Goal: Task Accomplishment & Management: Manage account settings

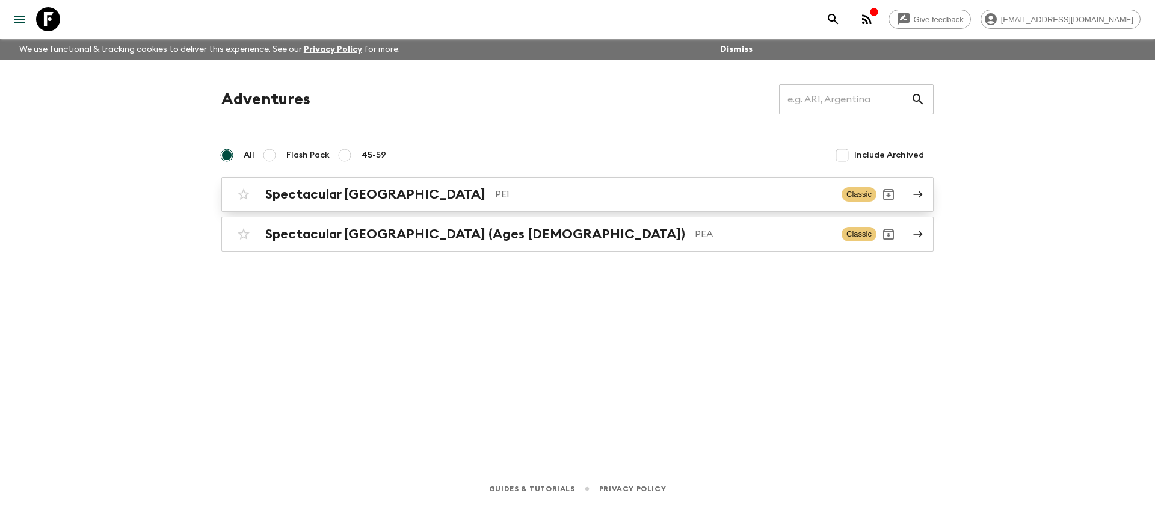
click at [495, 190] on p "PE1" at bounding box center [663, 194] width 337 height 14
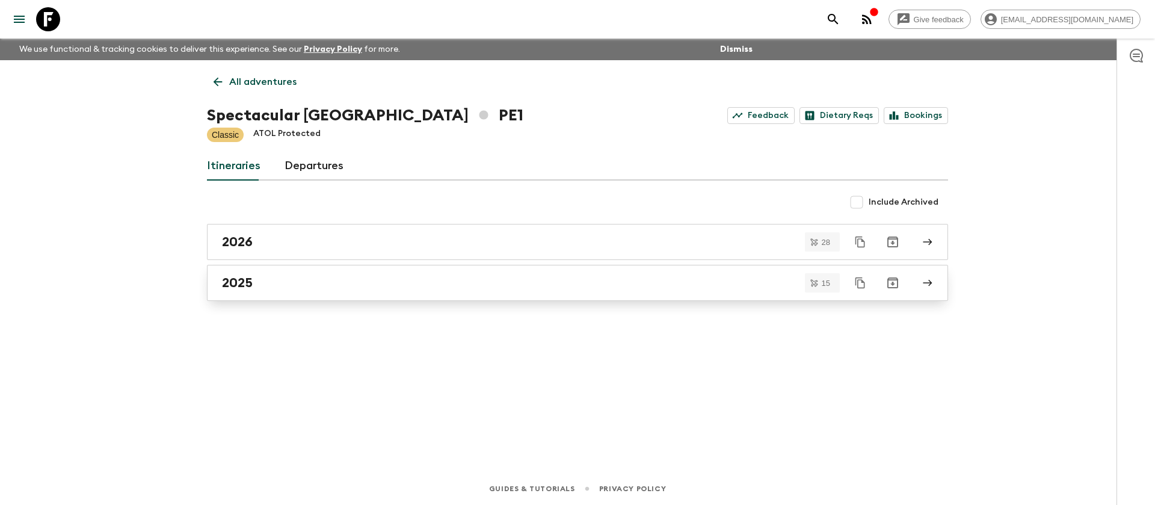
click at [298, 292] on link "2025" at bounding box center [577, 283] width 741 height 36
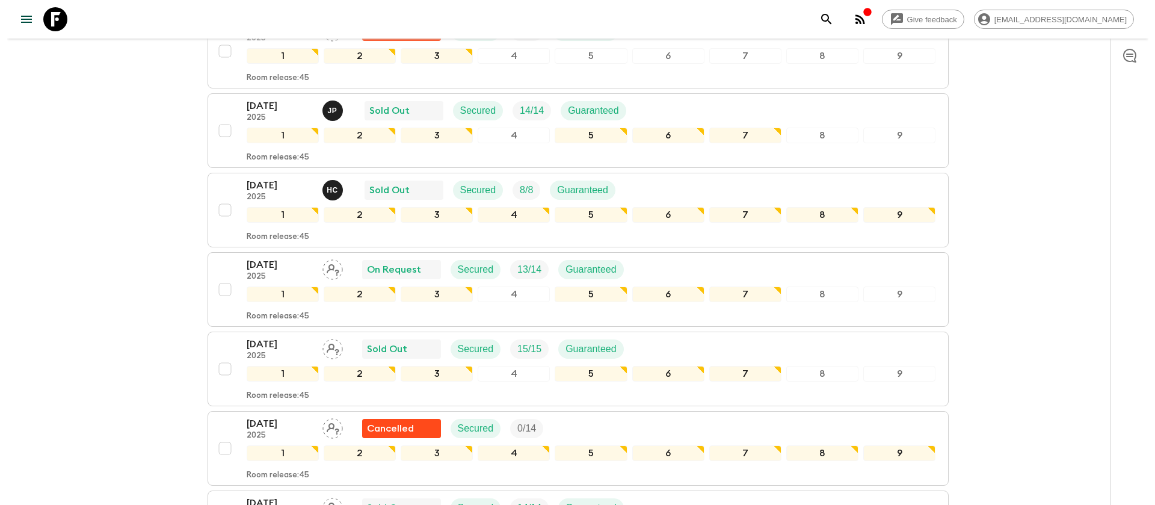
scroll to position [271, 0]
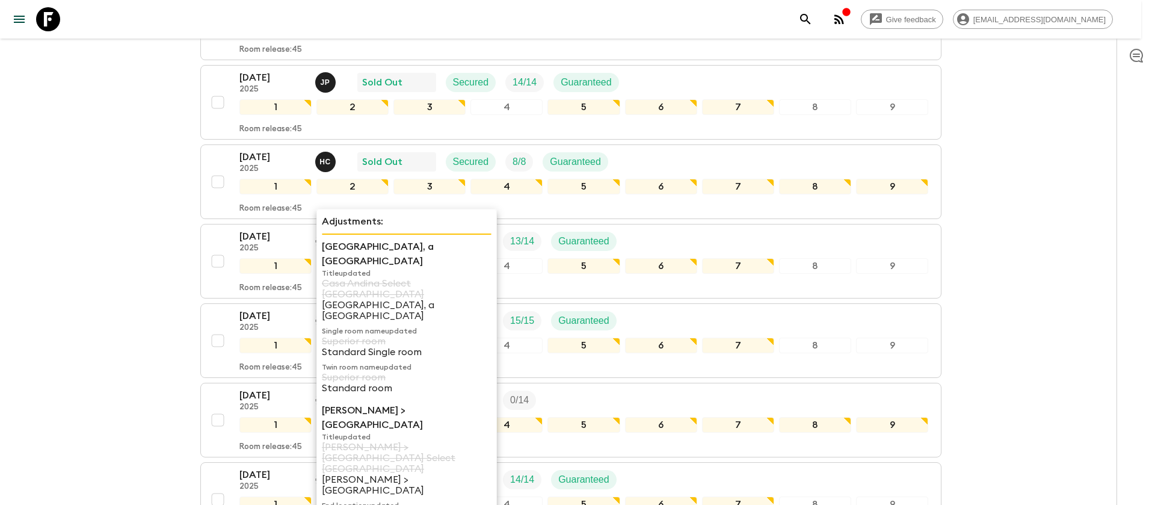
click at [326, 326] on p "Single room name updated" at bounding box center [407, 331] width 170 height 10
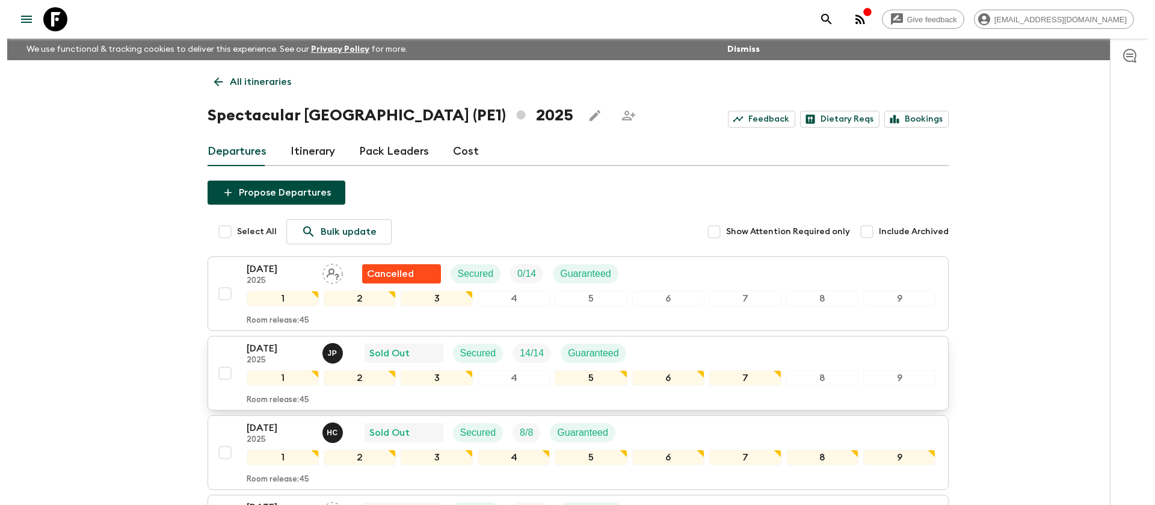
scroll to position [271, 0]
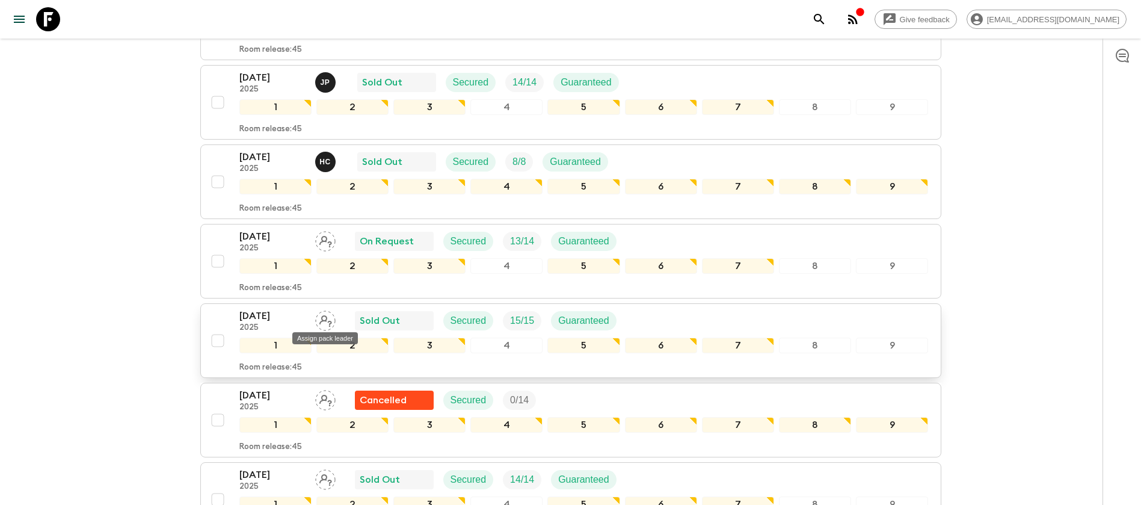
click at [325, 322] on icon "Assign pack leader" at bounding box center [325, 320] width 20 height 20
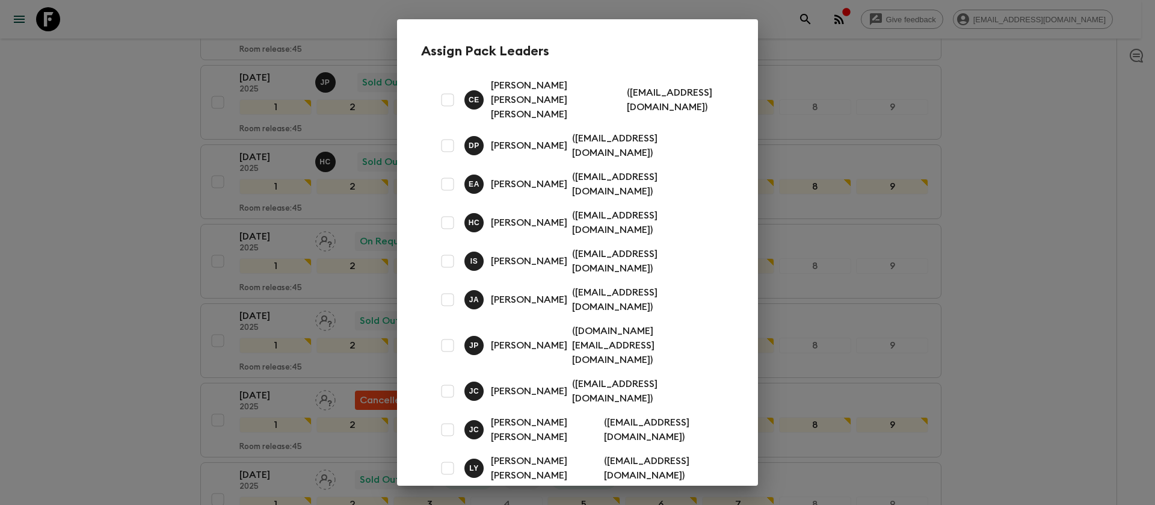
click at [450, 172] on input "checkbox" at bounding box center [447, 184] width 24 height 24
checkbox input "true"
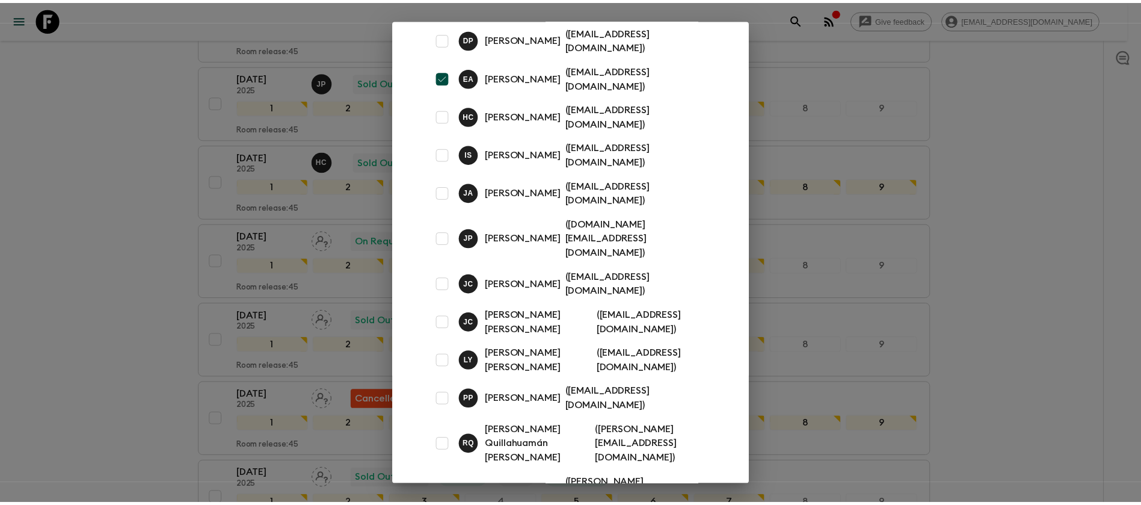
scroll to position [123, 0]
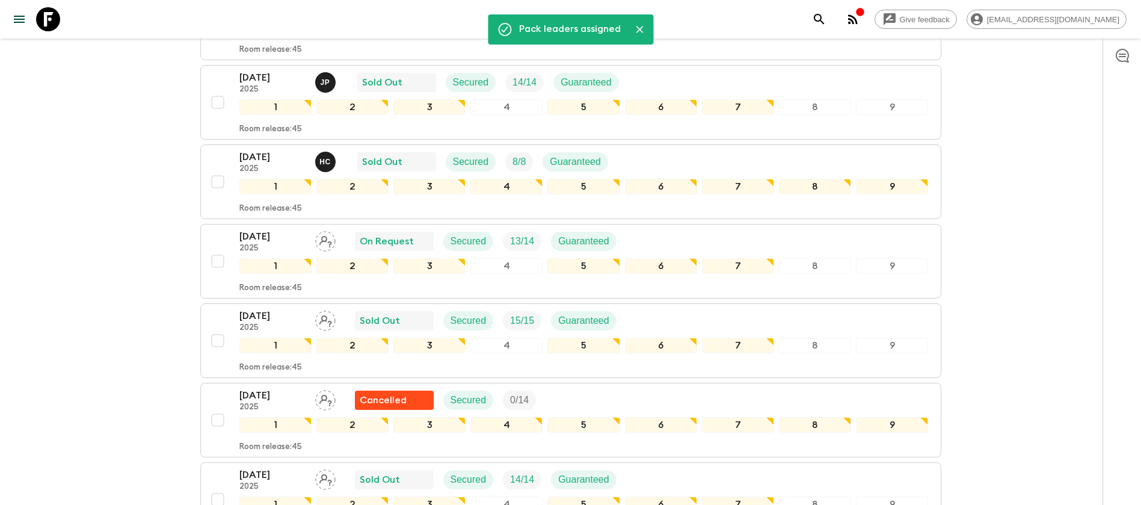
click at [122, 301] on div "Give feedback [EMAIL_ADDRESS][DOMAIN_NAME] We use functional & tracking cookies…" at bounding box center [570, 505] width 1141 height 1552
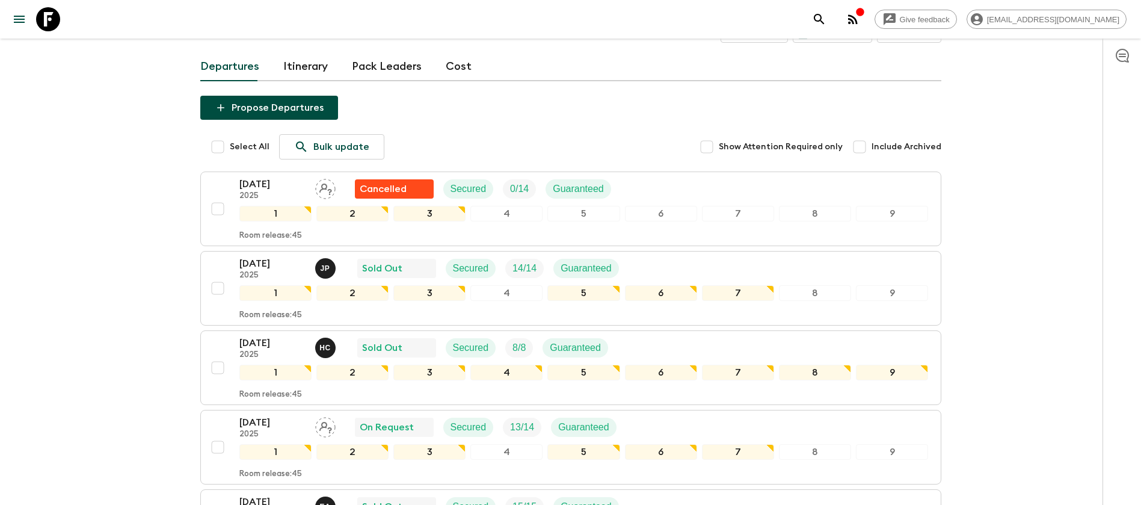
scroll to position [0, 0]
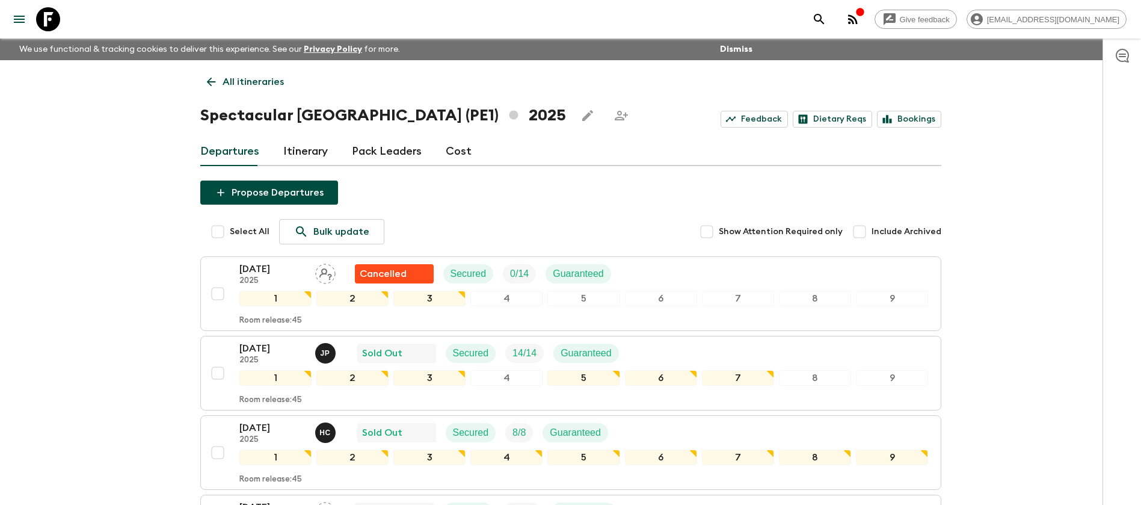
click at [258, 77] on p "All itineraries" at bounding box center [253, 82] width 61 height 14
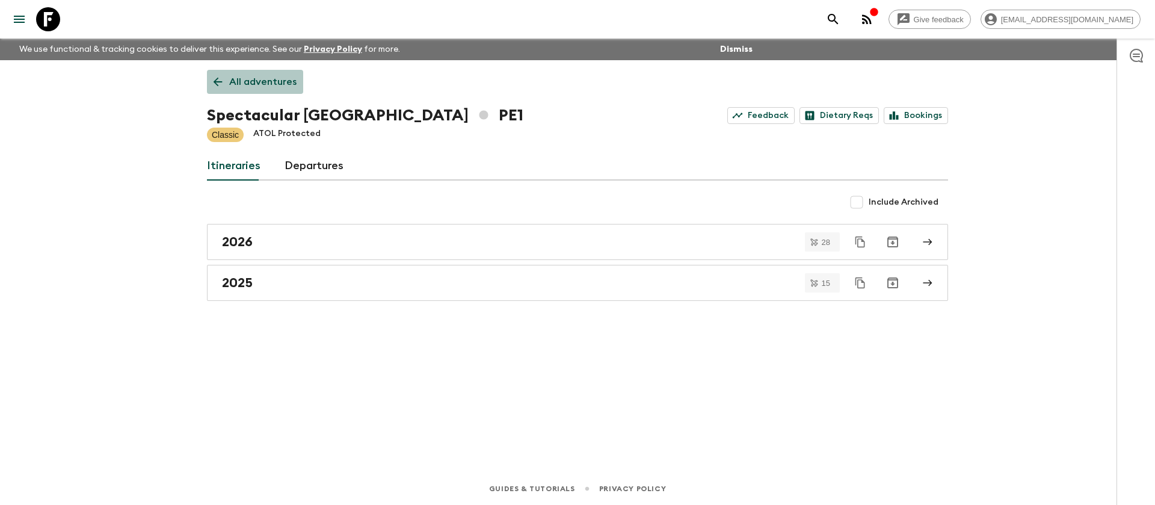
click at [267, 82] on p "All adventures" at bounding box center [262, 82] width 67 height 14
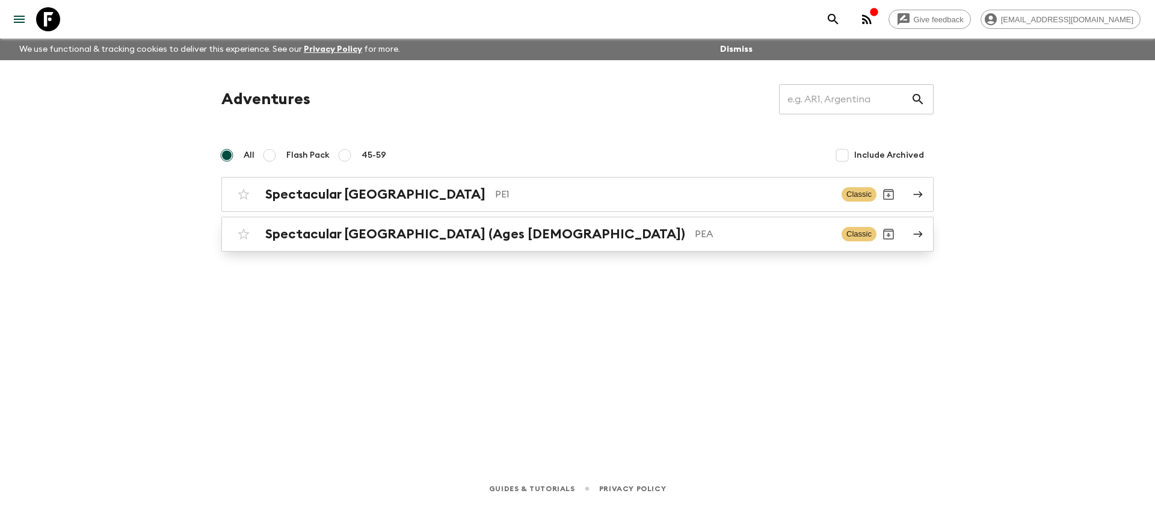
click at [313, 230] on h2 "Spectacular [GEOGRAPHIC_DATA] (Ages [DEMOGRAPHIC_DATA])" at bounding box center [475, 234] width 420 height 16
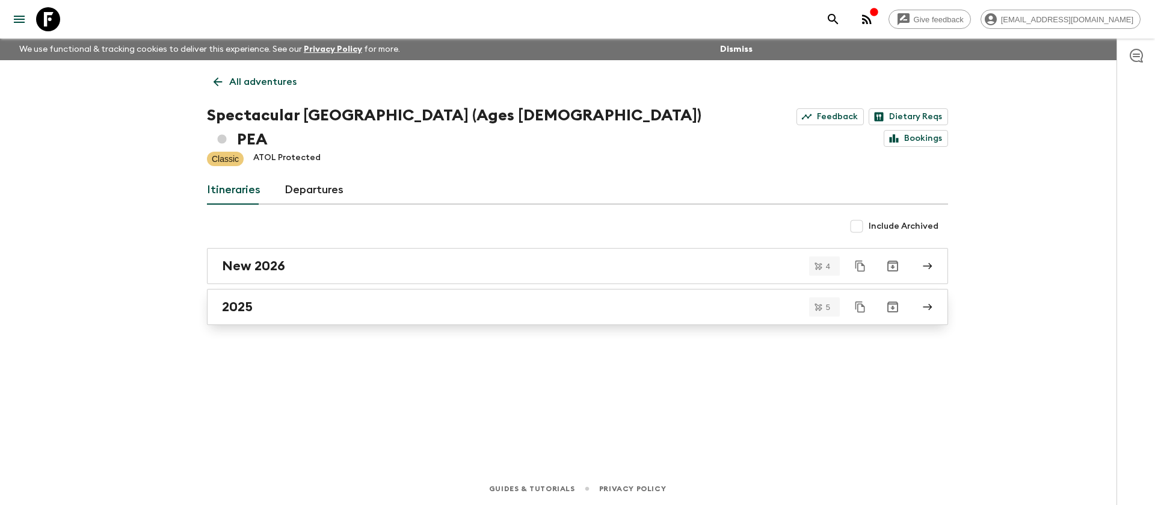
click at [275, 299] on div "2025" at bounding box center [566, 307] width 688 height 16
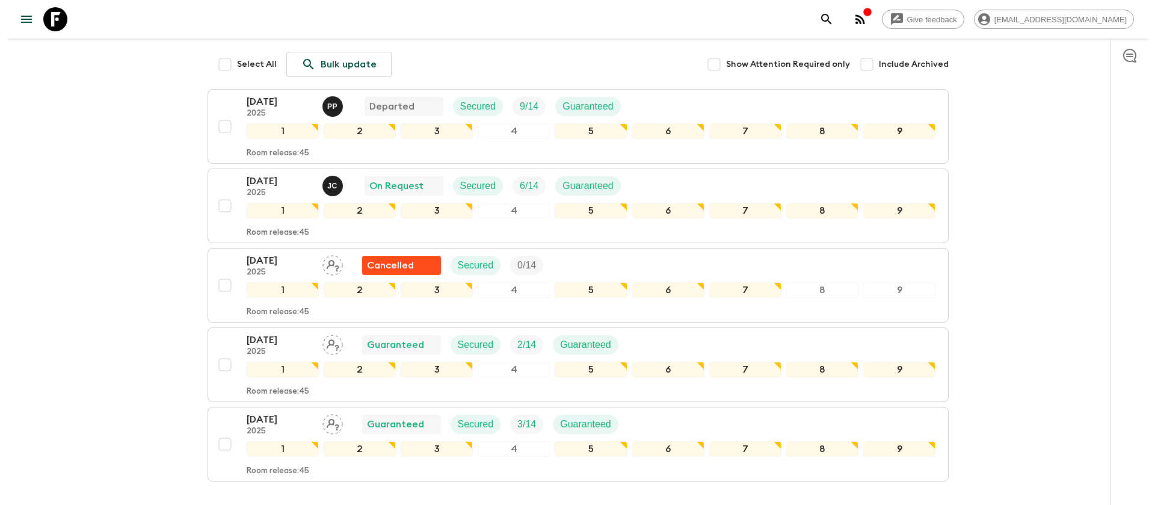
scroll to position [163, 0]
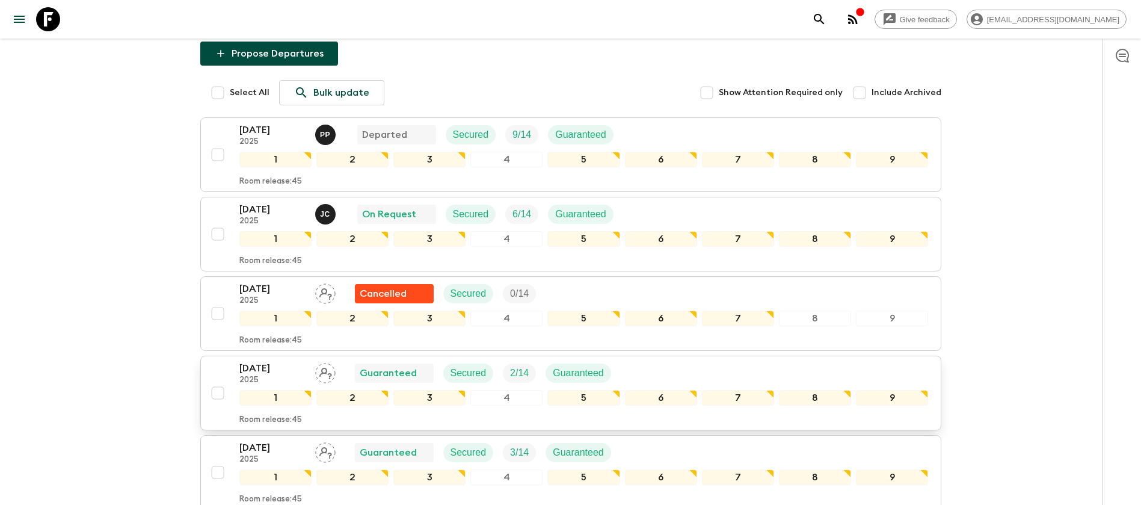
click at [328, 363] on icon "Assign pack leader" at bounding box center [325, 373] width 20 height 20
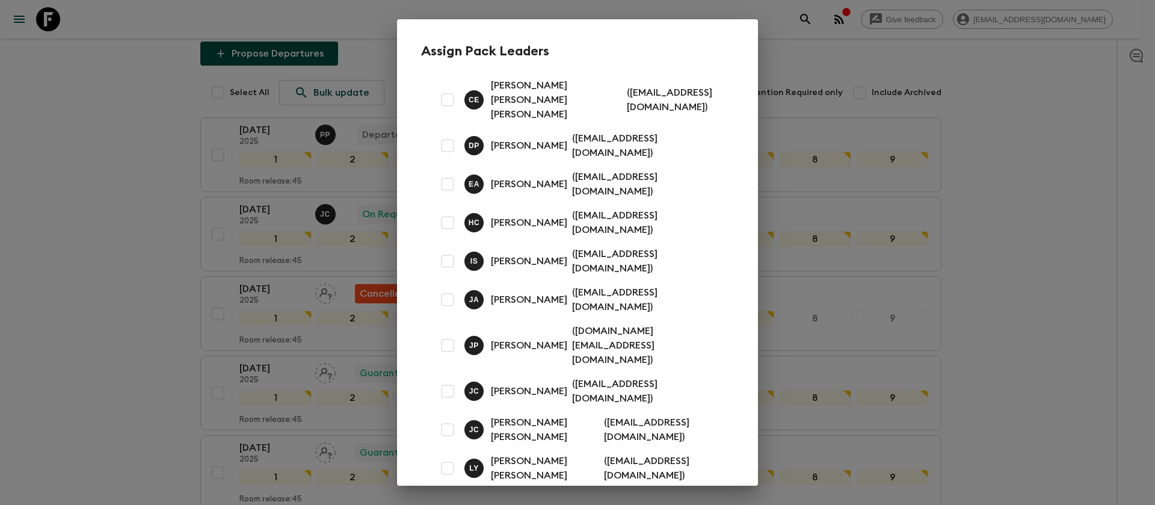
click at [444, 379] on input "checkbox" at bounding box center [447, 391] width 24 height 24
checkbox input "true"
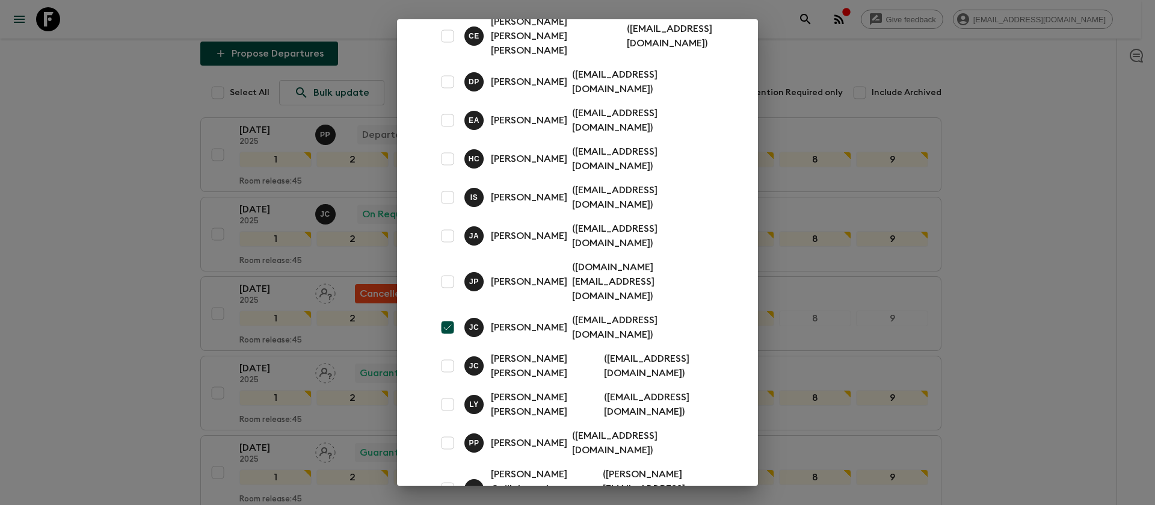
scroll to position [123, 0]
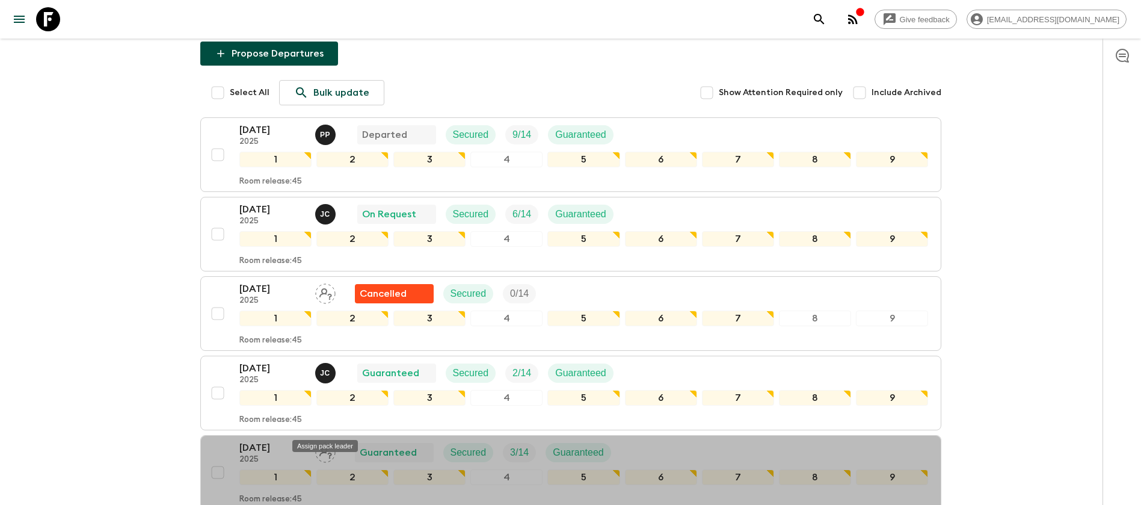
click at [333, 433] on div "Assign pack leader" at bounding box center [325, 442] width 68 height 22
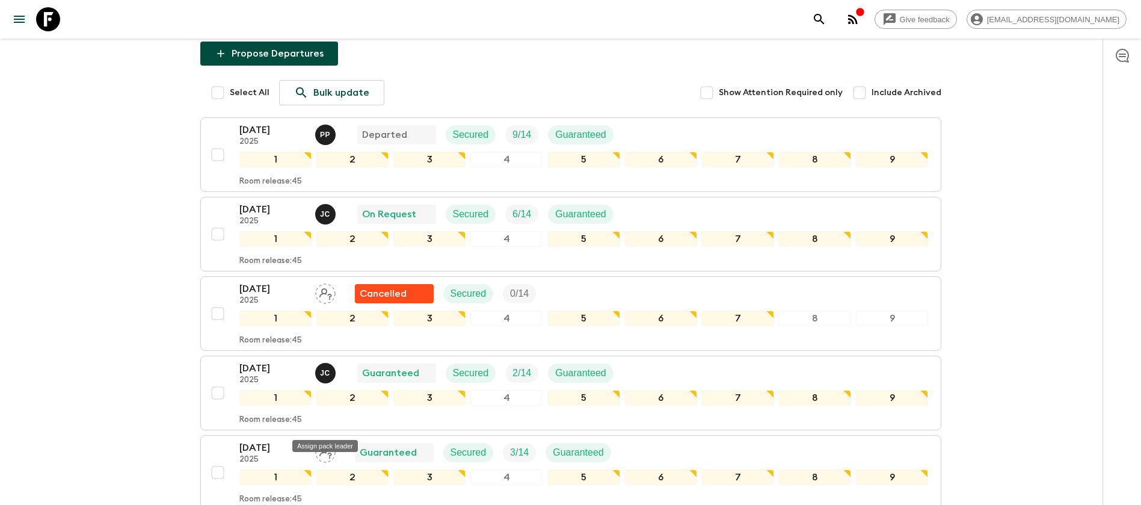
click at [328, 432] on div "Assign pack leader" at bounding box center [325, 442] width 68 height 22
click at [323, 442] on icon "Assign pack leader" at bounding box center [325, 452] width 20 height 20
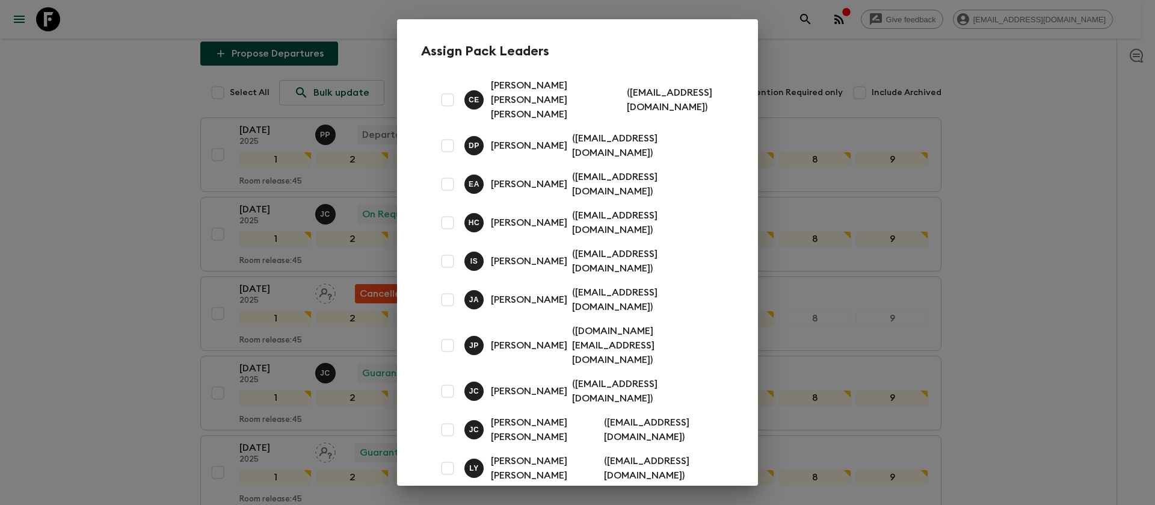
click at [443, 379] on input "checkbox" at bounding box center [447, 391] width 24 height 24
checkbox input "true"
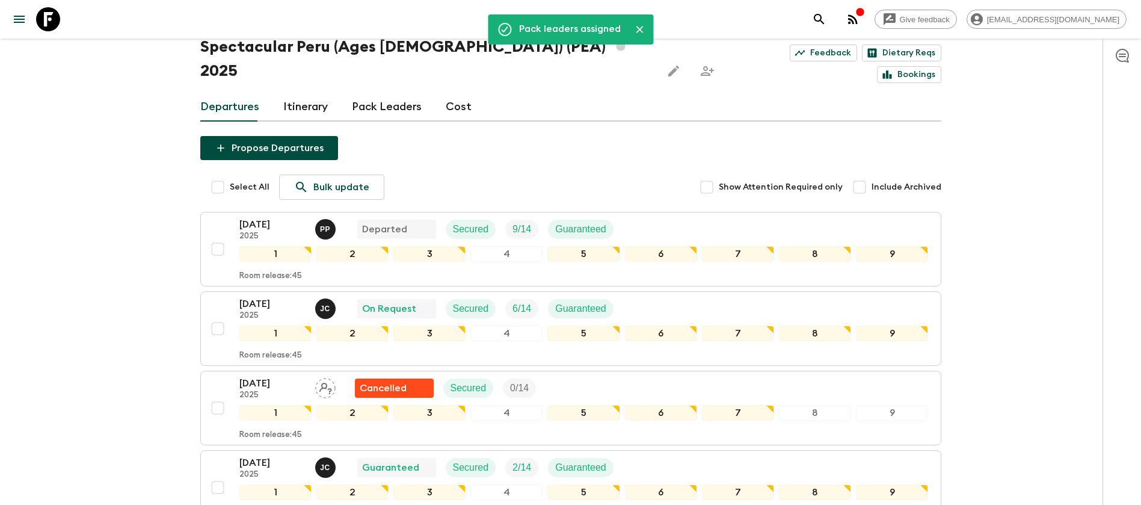
scroll to position [0, 0]
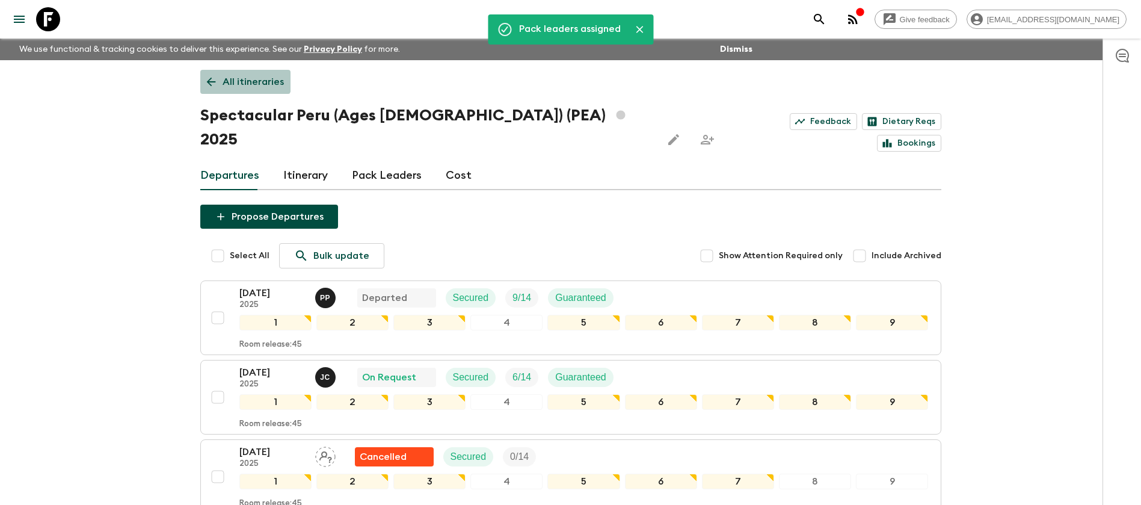
click at [242, 76] on p "All itineraries" at bounding box center [253, 82] width 61 height 14
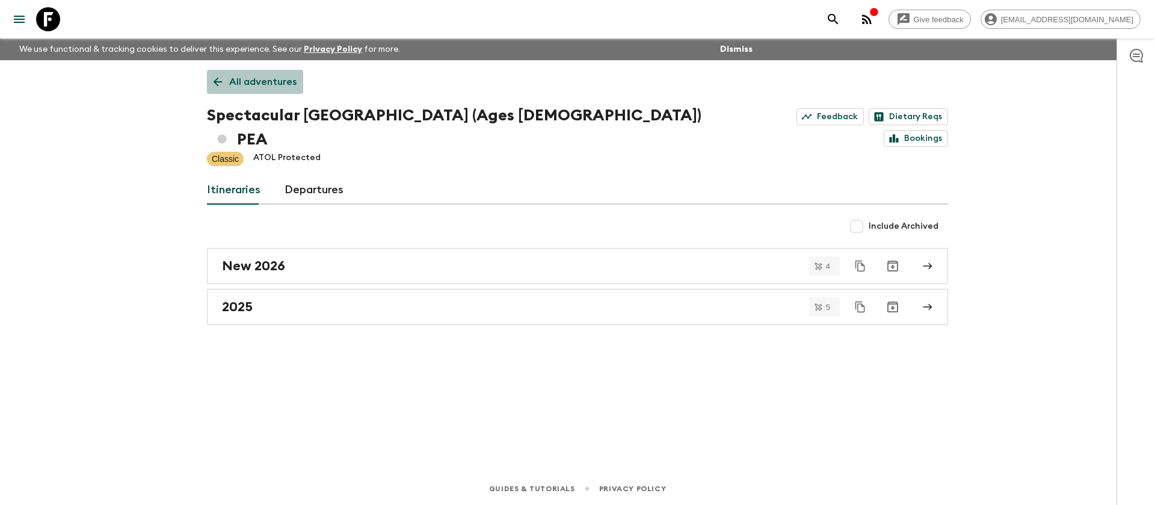
click at [277, 81] on p "All adventures" at bounding box center [262, 82] width 67 height 14
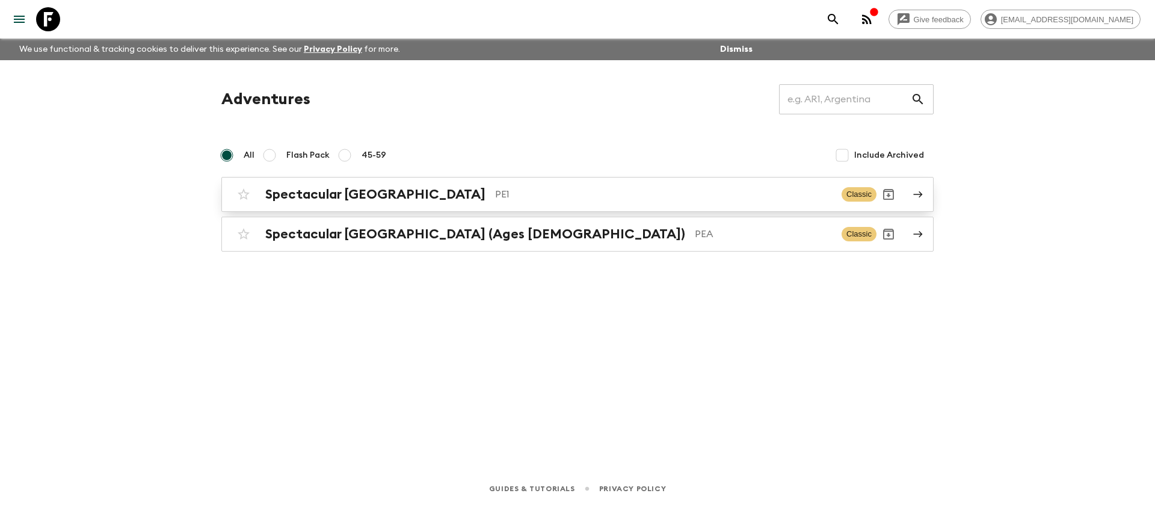
click at [495, 189] on p "PE1" at bounding box center [663, 194] width 337 height 14
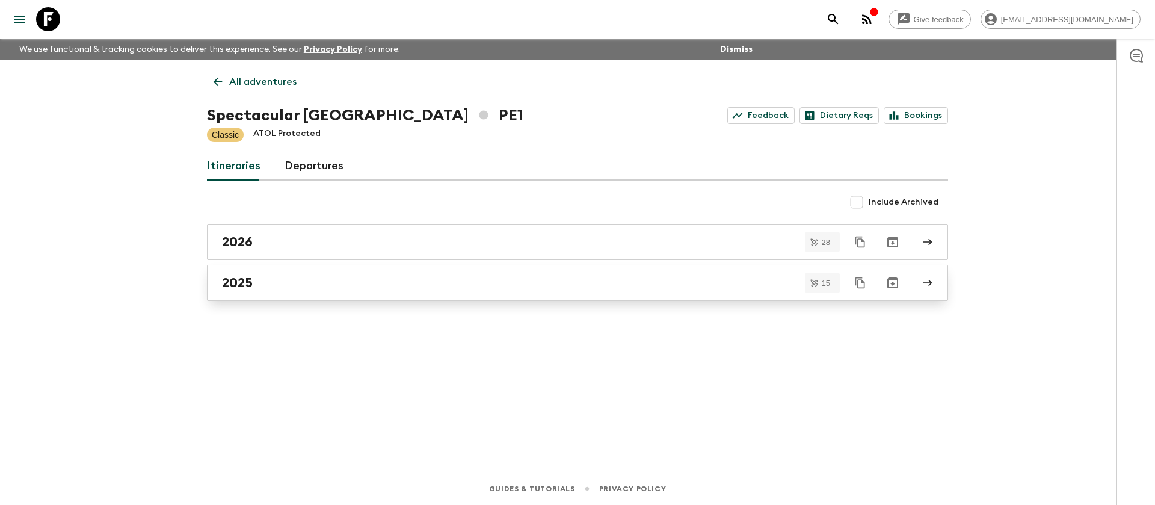
click at [334, 284] on div "2025" at bounding box center [566, 283] width 688 height 16
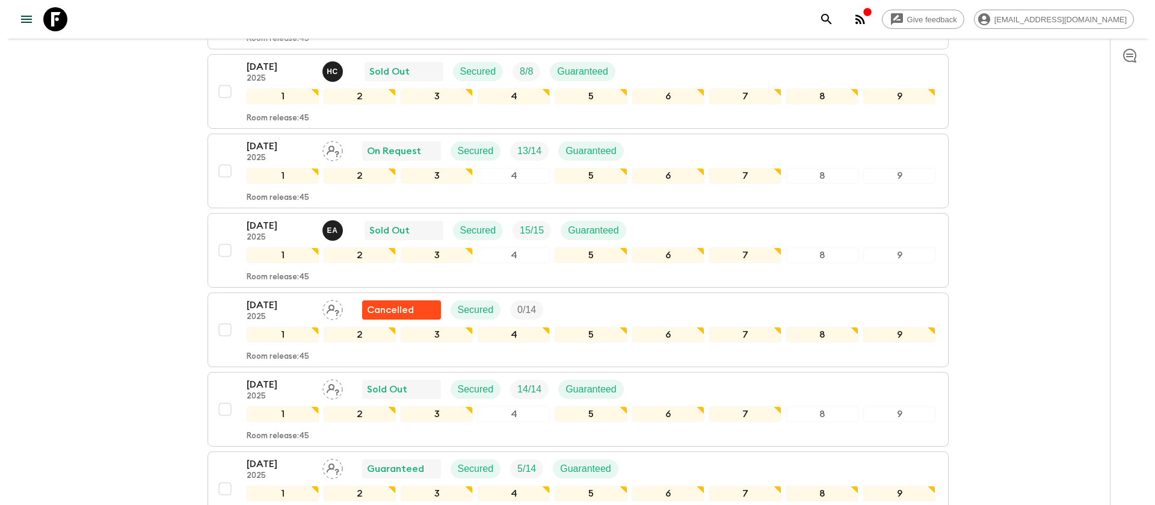
scroll to position [541, 0]
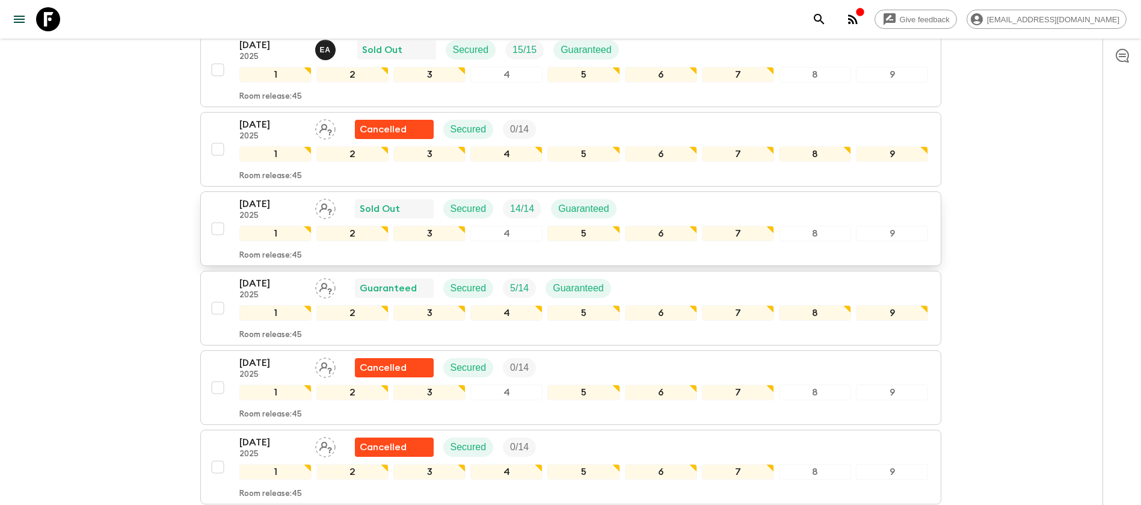
click at [334, 206] on icon "Assign pack leader" at bounding box center [325, 208] width 20 height 20
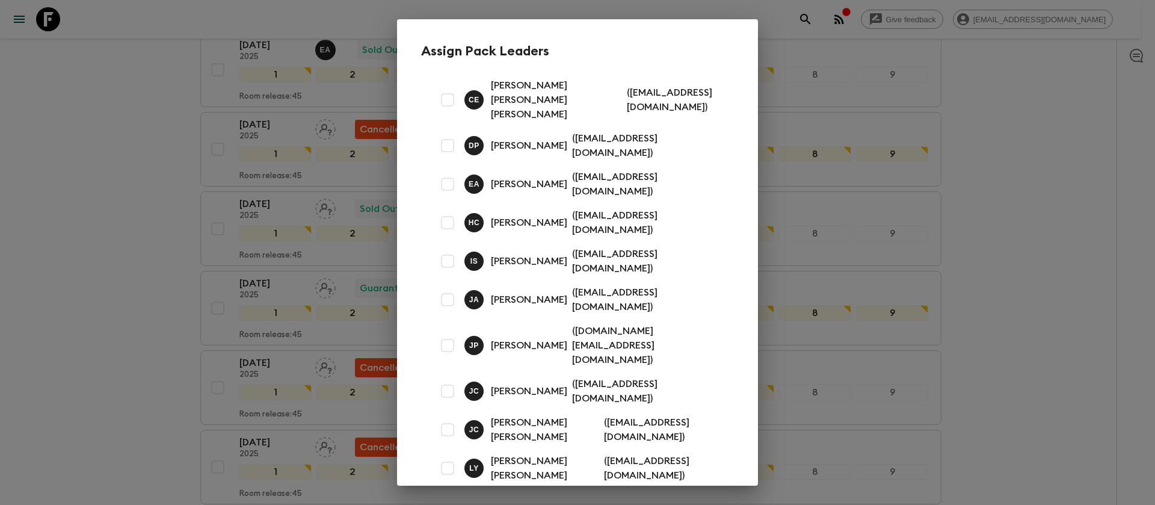
click at [447, 172] on input "checkbox" at bounding box center [447, 184] width 24 height 24
checkbox input "true"
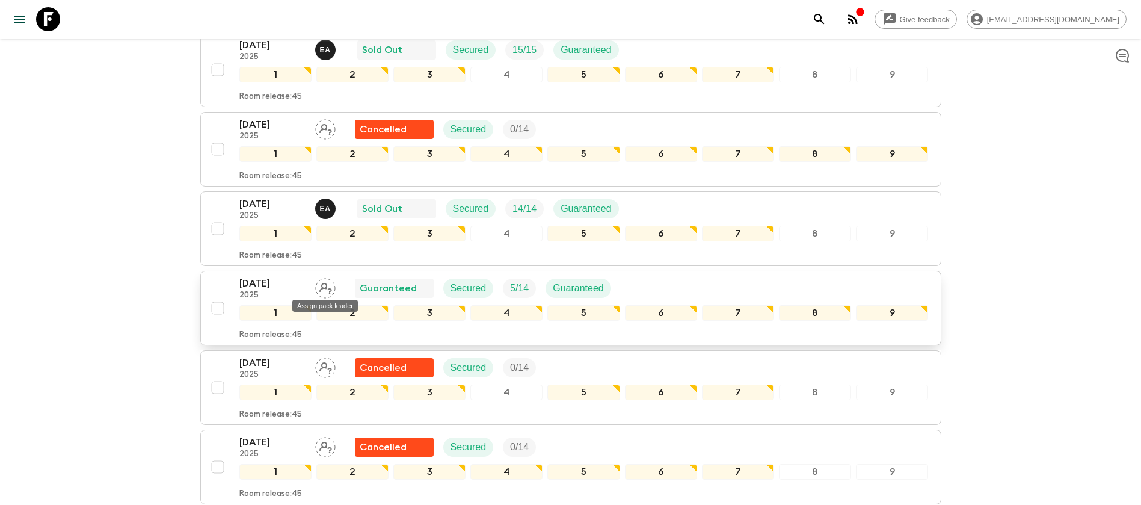
click at [335, 287] on icon "Assign pack leader" at bounding box center [325, 288] width 20 height 20
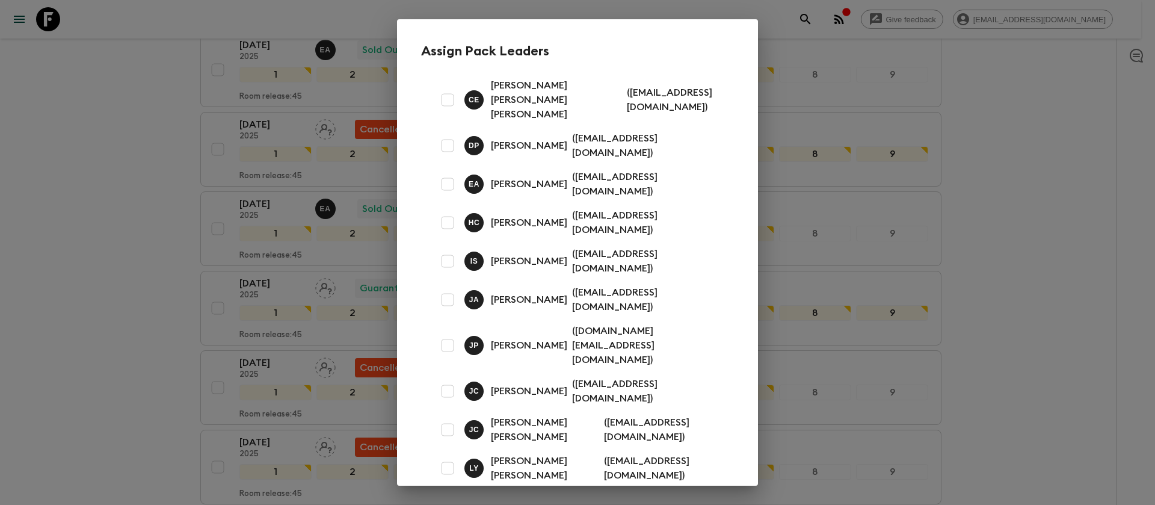
click at [445, 210] on input "checkbox" at bounding box center [447, 222] width 24 height 24
checkbox input "true"
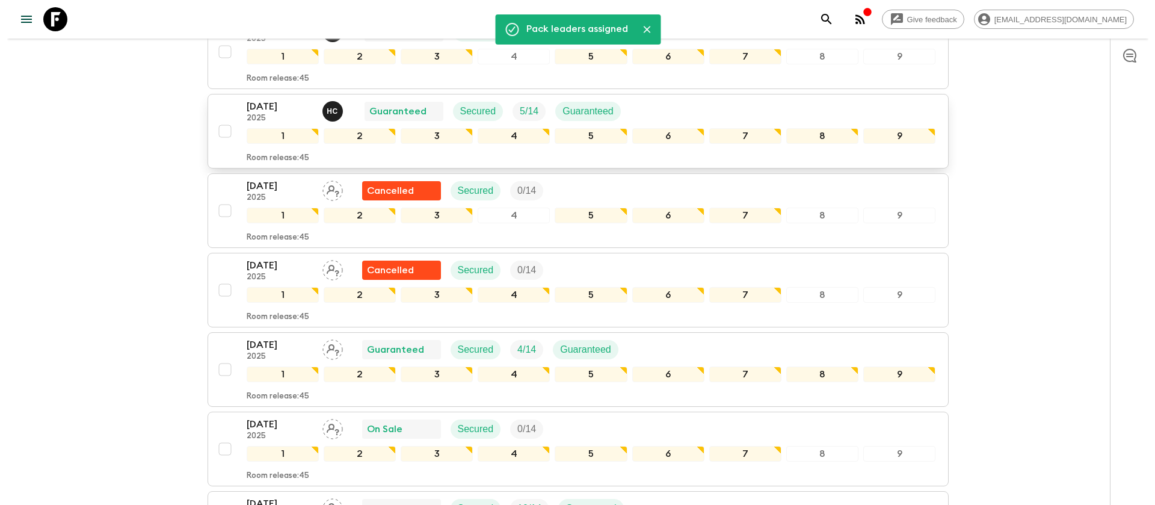
scroll to position [722, 0]
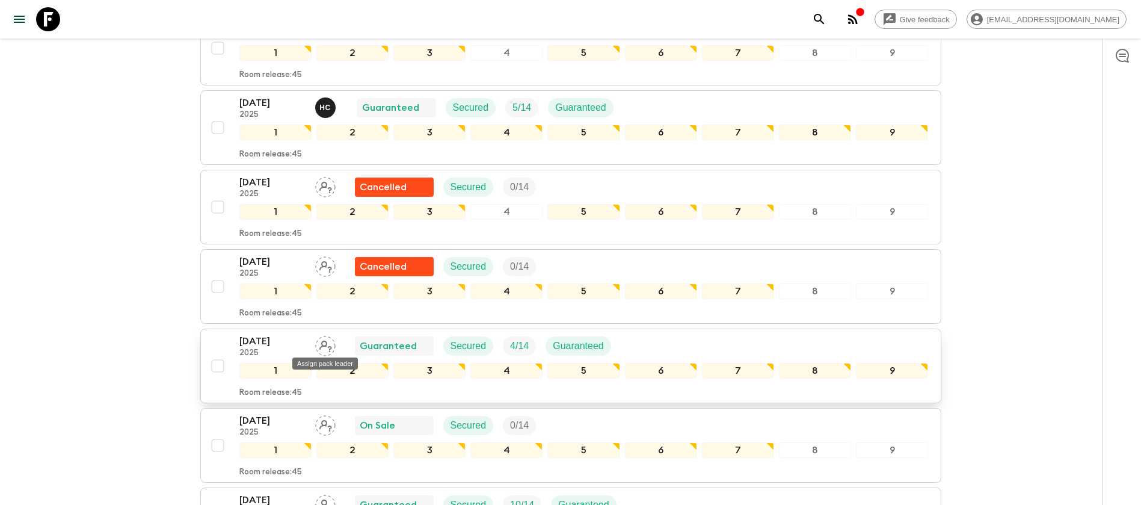
click at [328, 346] on icon "Assign pack leader" at bounding box center [325, 345] width 13 height 11
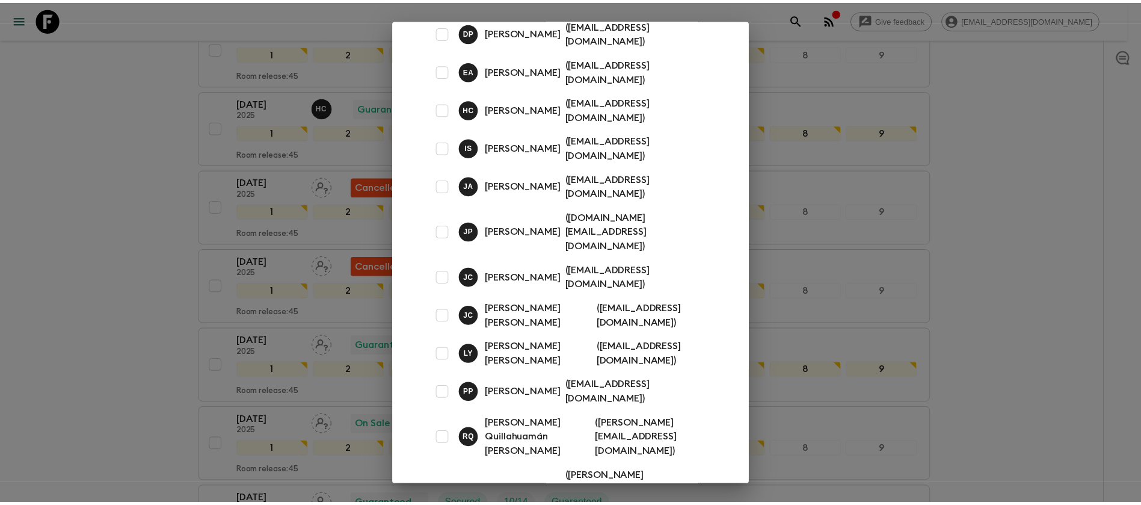
scroll to position [123, 0]
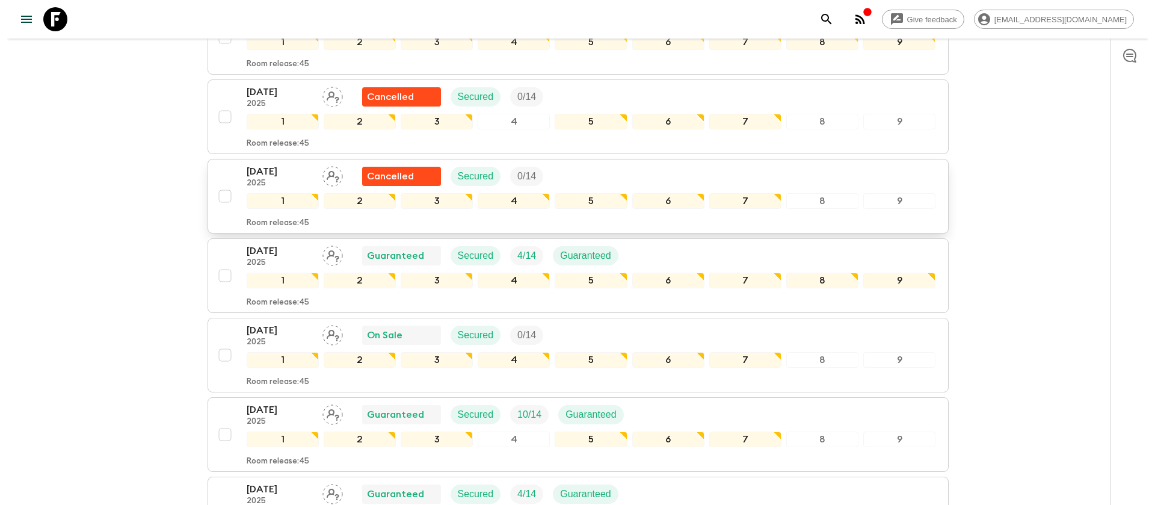
scroll to position [722, 0]
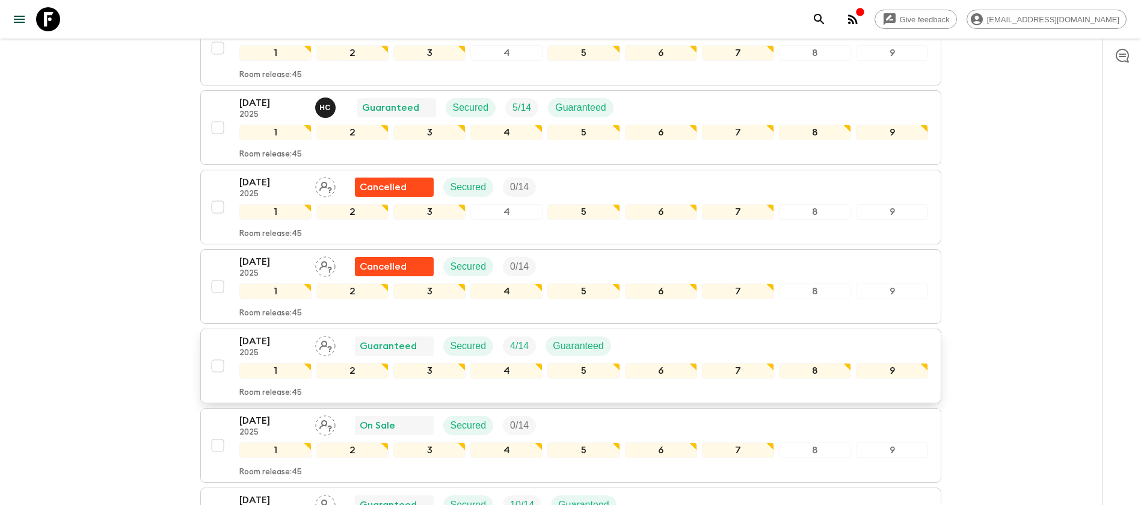
click at [325, 346] on icon "Assign pack leader" at bounding box center [325, 346] width 20 height 20
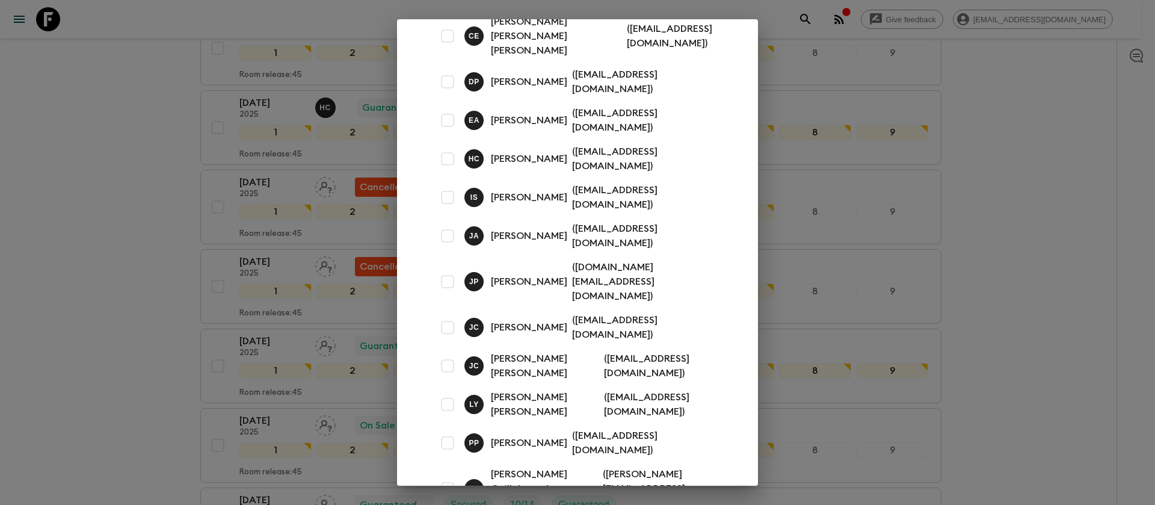
scroll to position [123, 0]
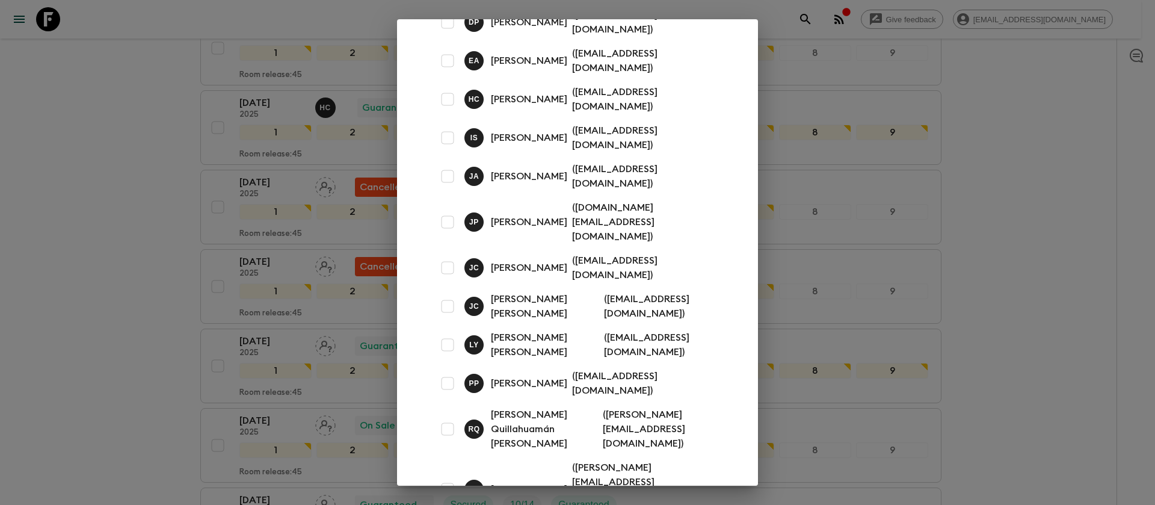
click at [453, 210] on input "checkbox" at bounding box center [447, 222] width 24 height 24
checkbox input "true"
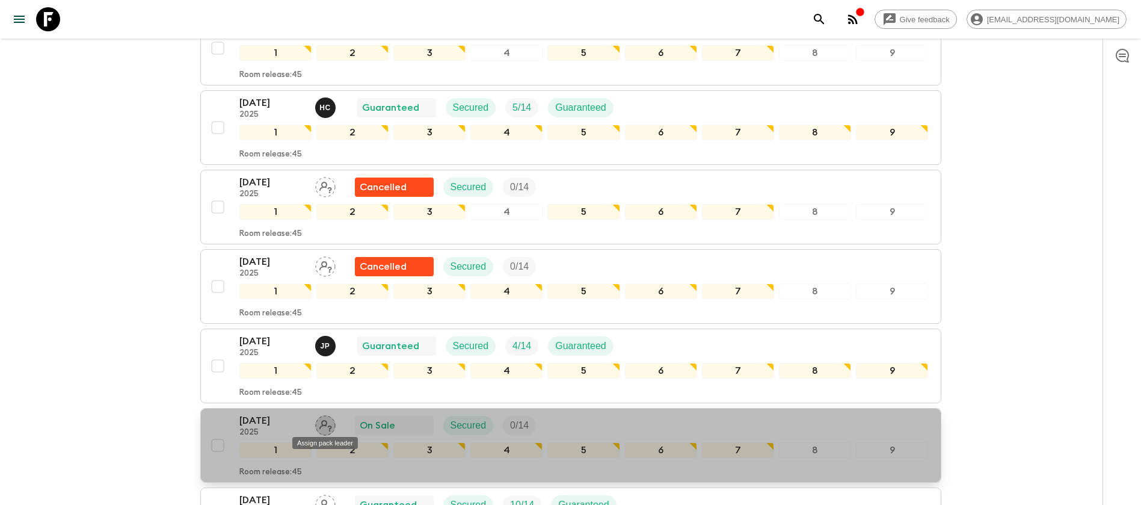
click at [328, 427] on icon "Assign pack leader" at bounding box center [325, 425] width 20 height 20
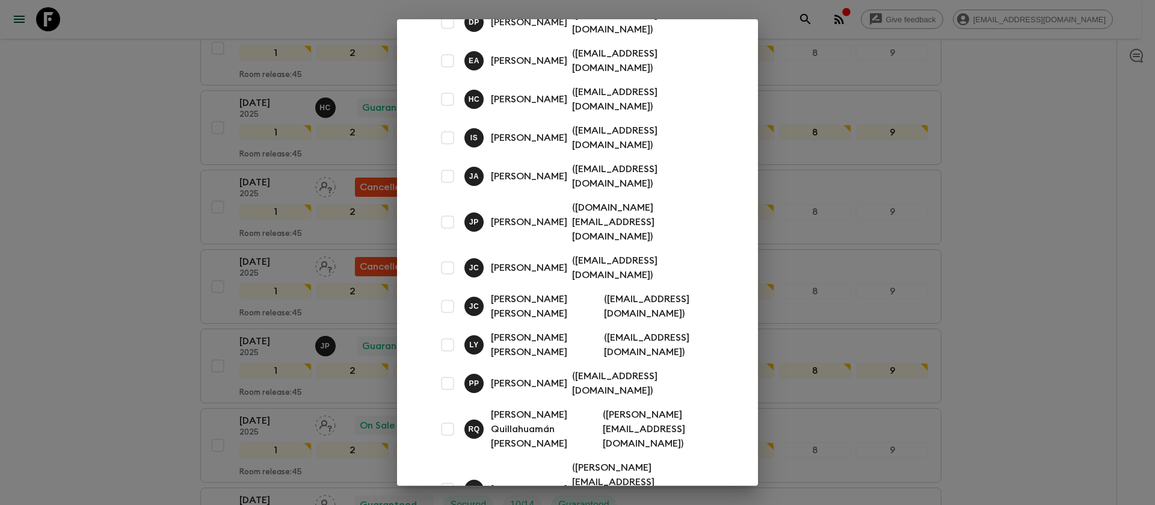
click at [446, 371] on input "checkbox" at bounding box center [447, 383] width 24 height 24
checkbox input "true"
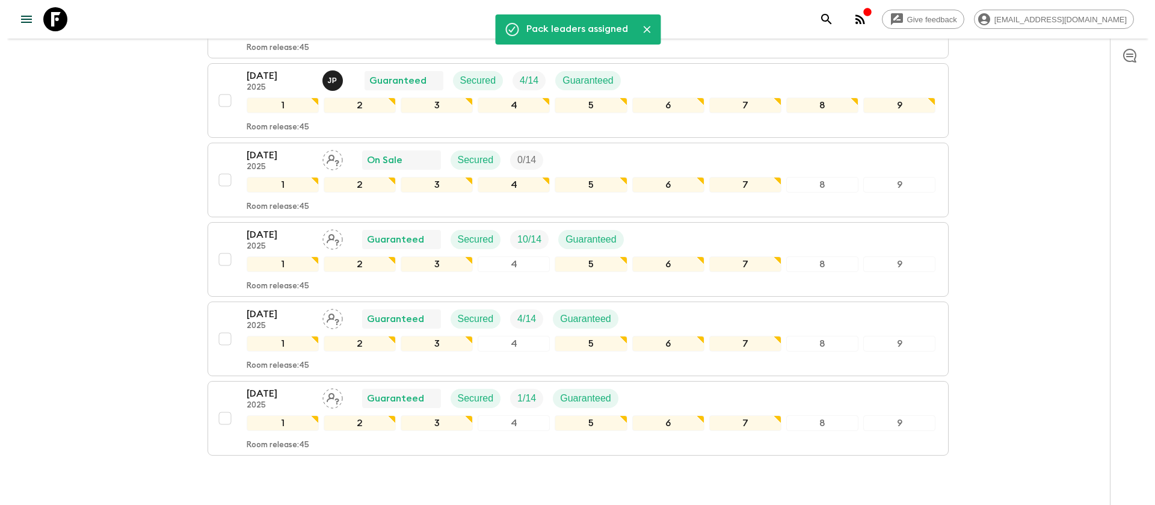
scroll to position [992, 0]
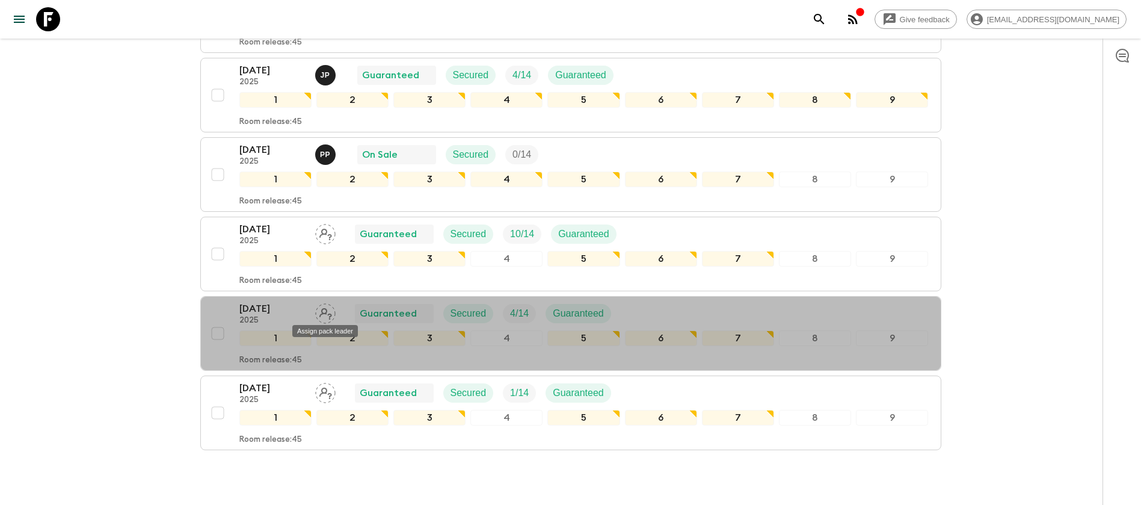
click at [326, 316] on div "Assign pack leader" at bounding box center [325, 327] width 68 height 22
click at [326, 312] on icon "Assign pack leader" at bounding box center [325, 313] width 13 height 11
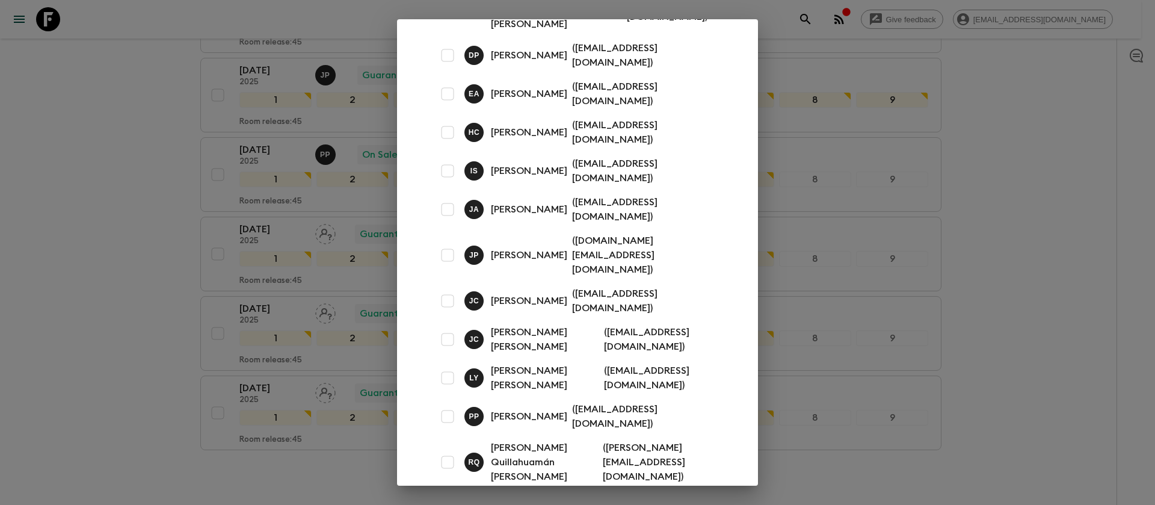
scroll to position [123, 0]
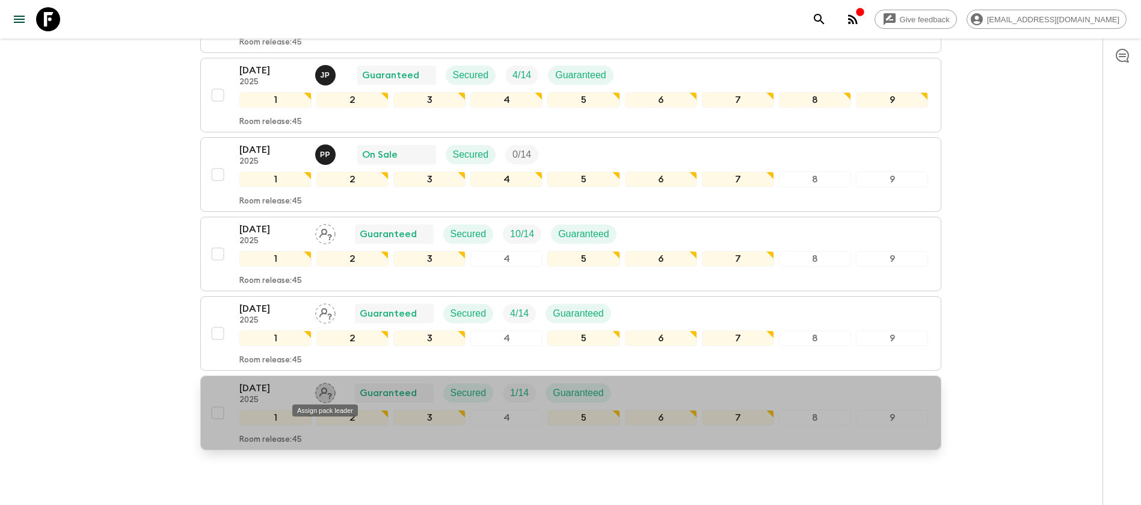
click at [328, 387] on icon "Assign pack leader" at bounding box center [325, 393] width 20 height 20
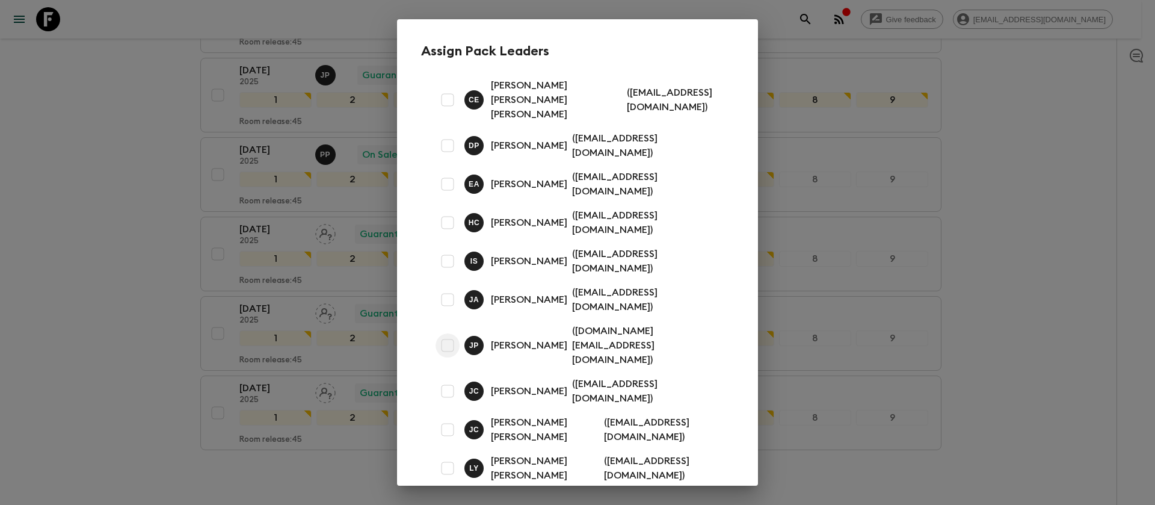
click at [450, 333] on input "checkbox" at bounding box center [447, 345] width 24 height 24
checkbox input "true"
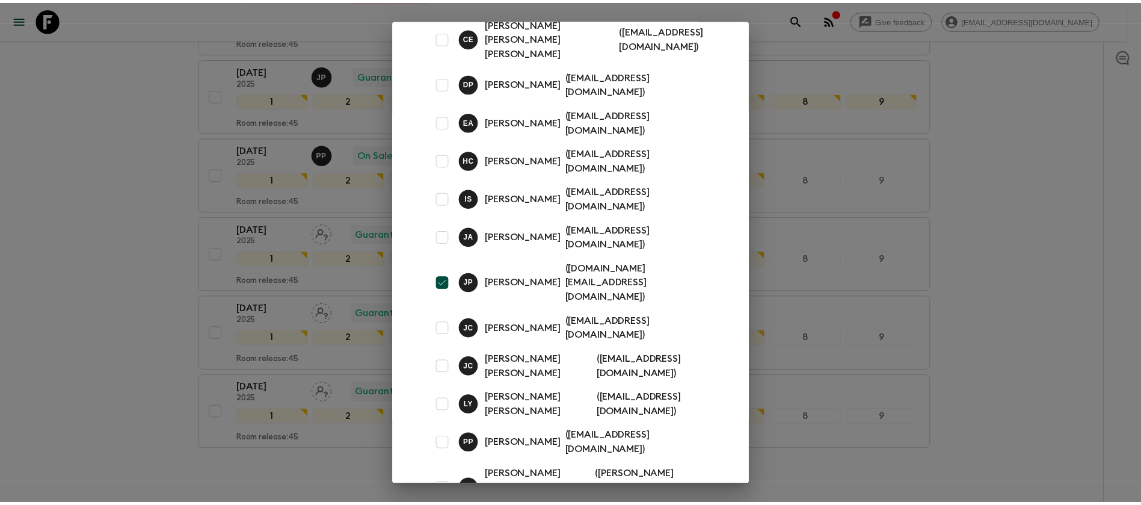
scroll to position [90, 0]
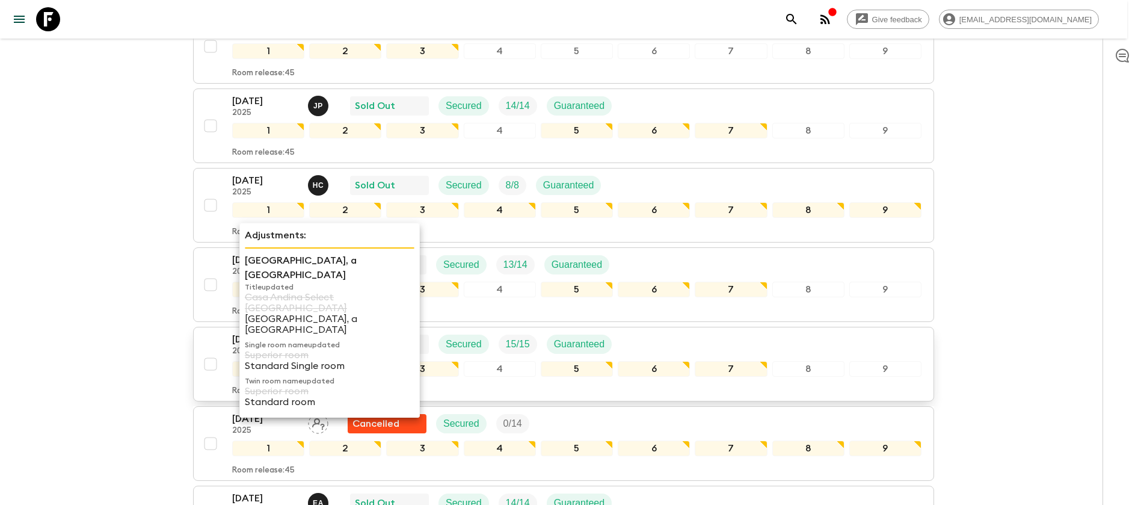
scroll to position [235, 0]
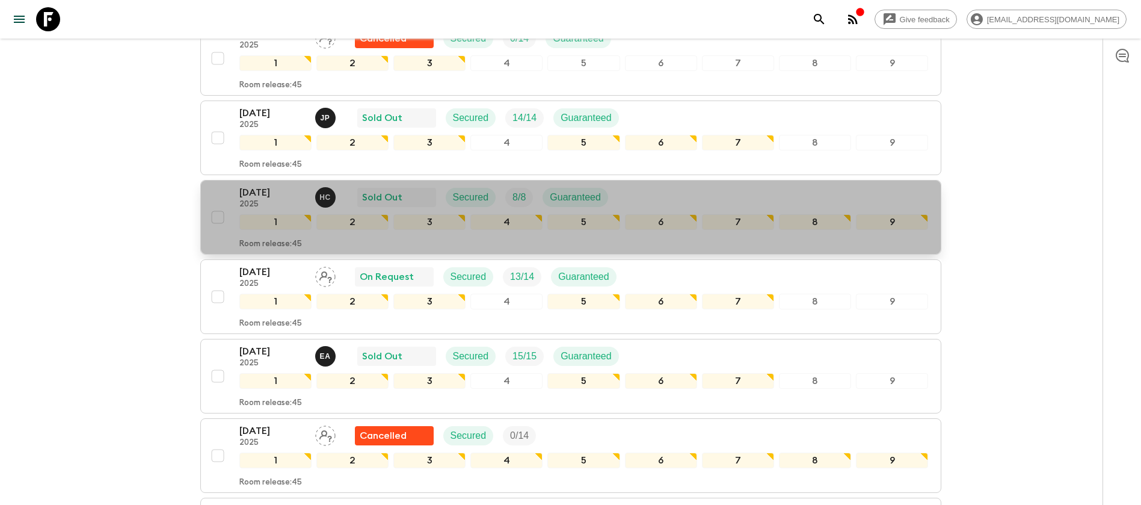
click at [354, 197] on div "[DATE] 2025 H C Sold Out Secured 8 / 8 Guaranteed" at bounding box center [428, 197] width 378 height 24
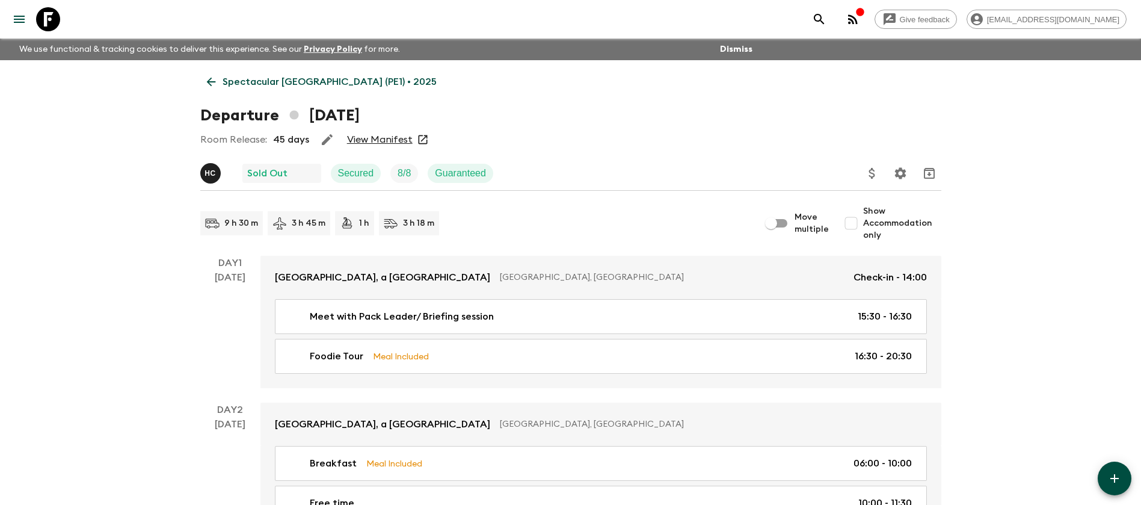
click at [390, 143] on link "View Manifest" at bounding box center [380, 140] width 66 height 12
click at [295, 87] on p "Spectacular [GEOGRAPHIC_DATA] (PE1) • 2025" at bounding box center [330, 82] width 214 height 14
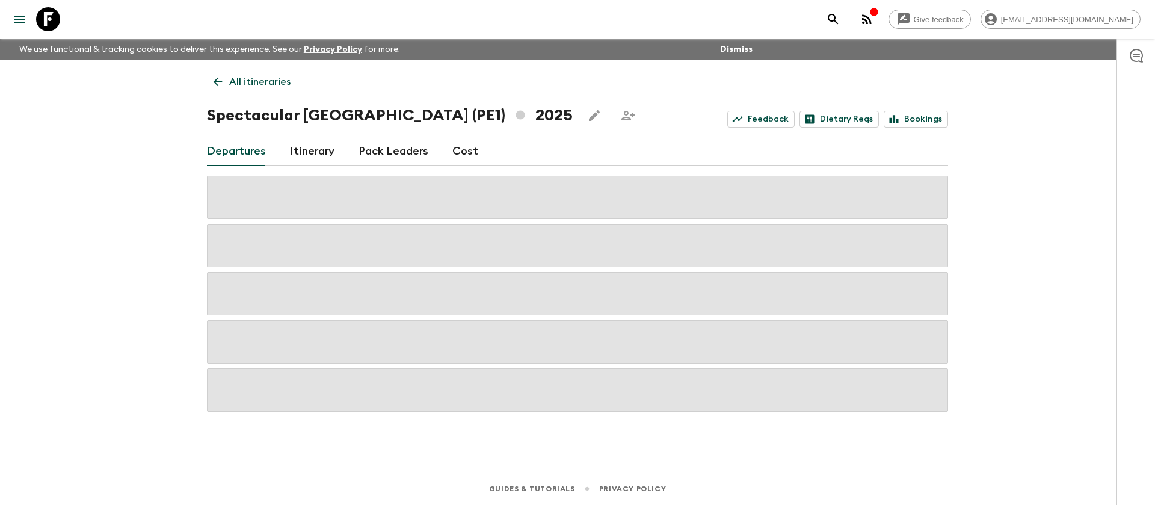
click at [257, 85] on p "All itineraries" at bounding box center [259, 82] width 61 height 14
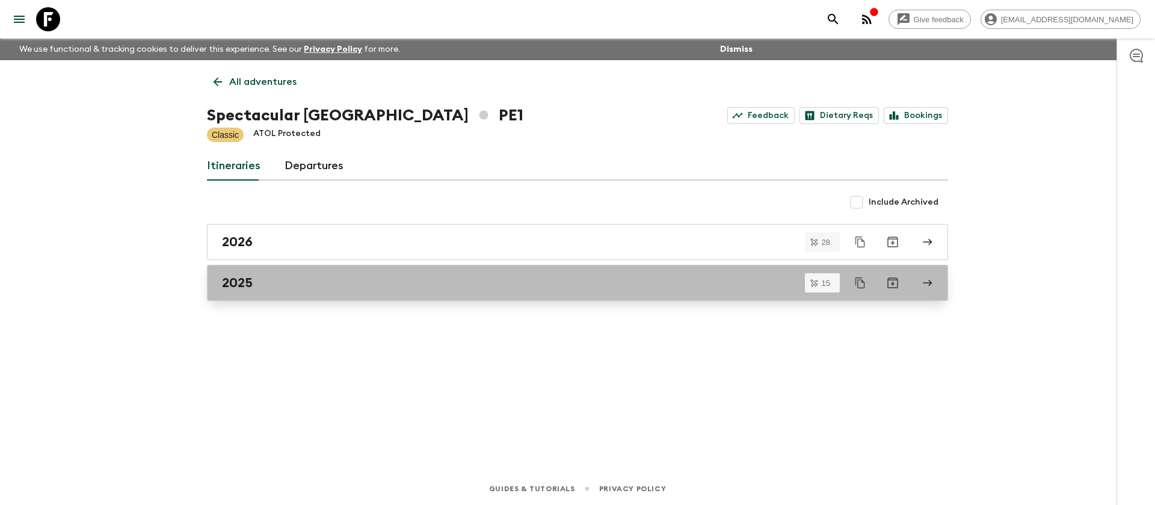
click at [284, 283] on div "2025" at bounding box center [566, 283] width 688 height 16
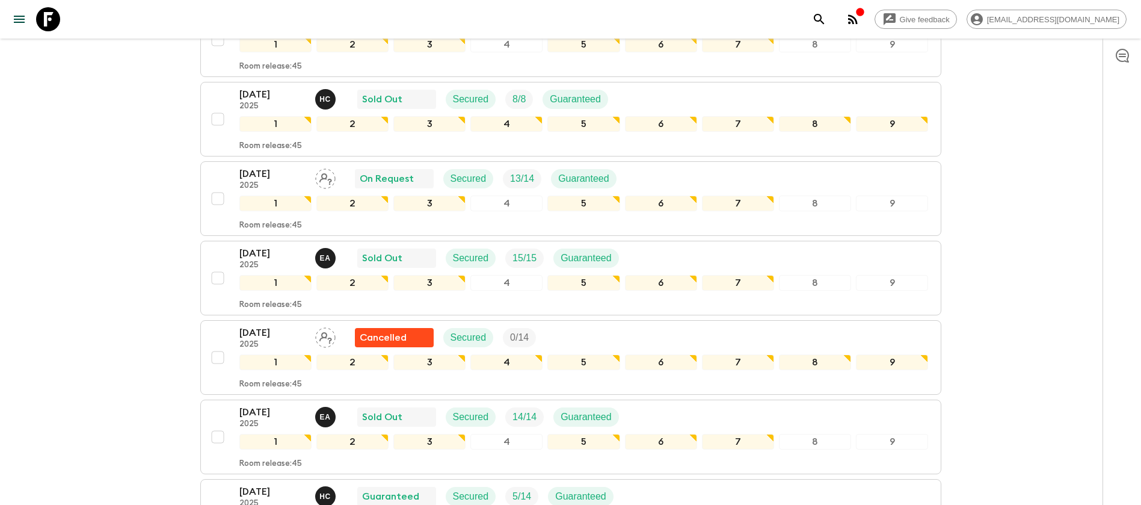
scroll to position [361, 0]
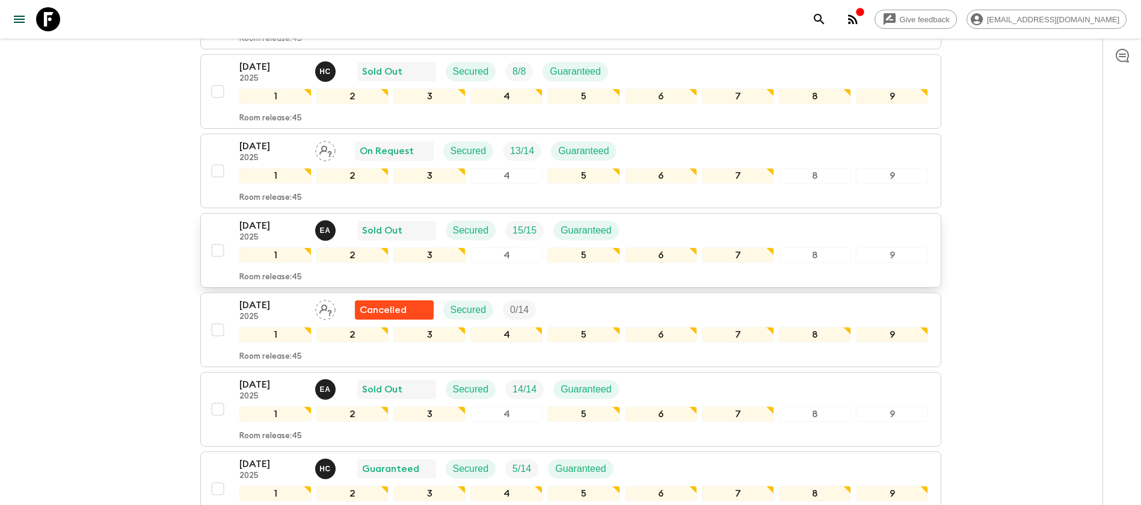
click at [643, 229] on div "[DATE] 2025 E A Sold Out Secured 15 / 15 Guaranteed" at bounding box center [583, 230] width 689 height 24
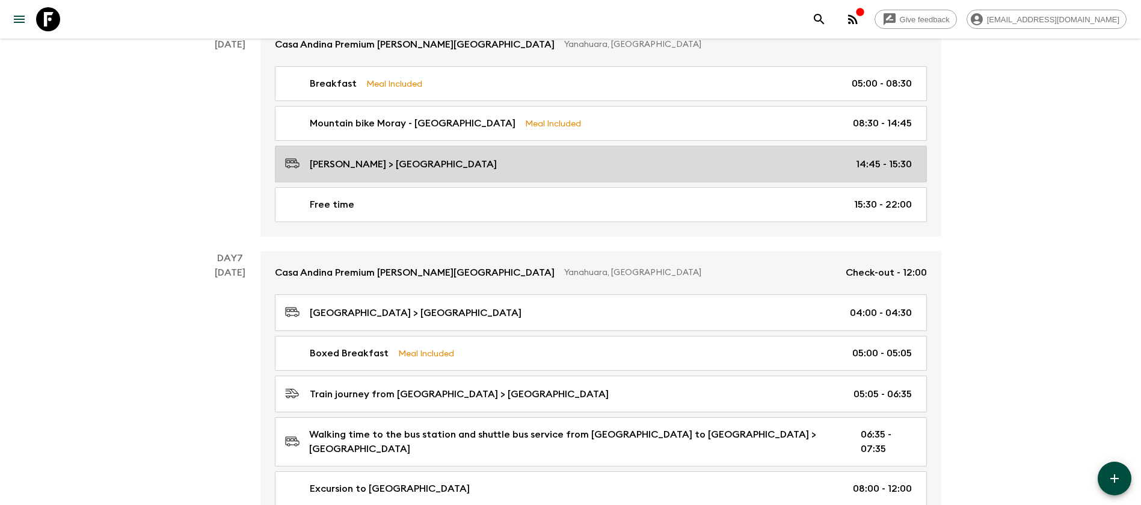
scroll to position [1534, 0]
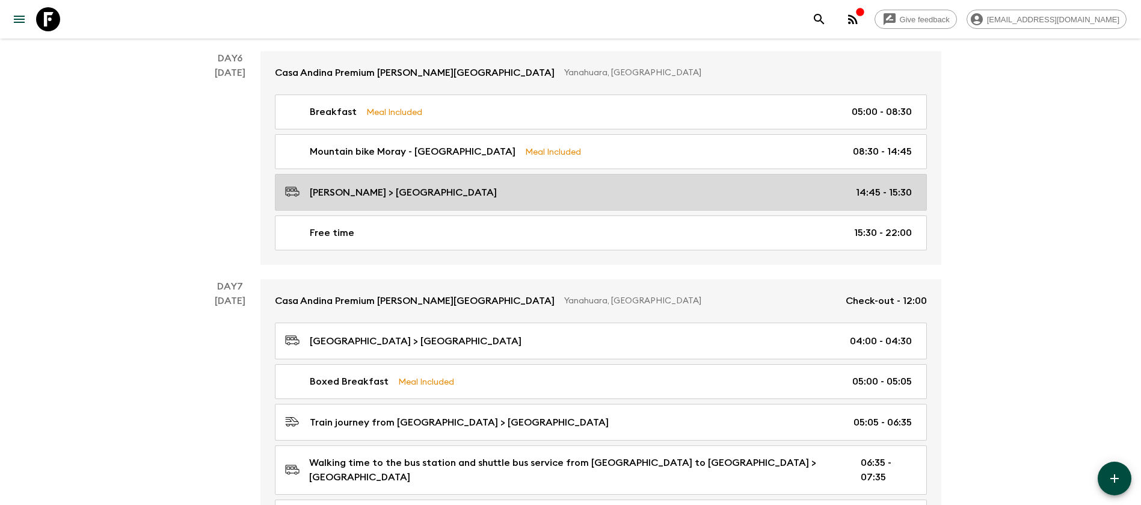
click at [483, 184] on div "[PERSON_NAME] > [GEOGRAPHIC_DATA] 14:45 - 15:30" at bounding box center [598, 192] width 627 height 16
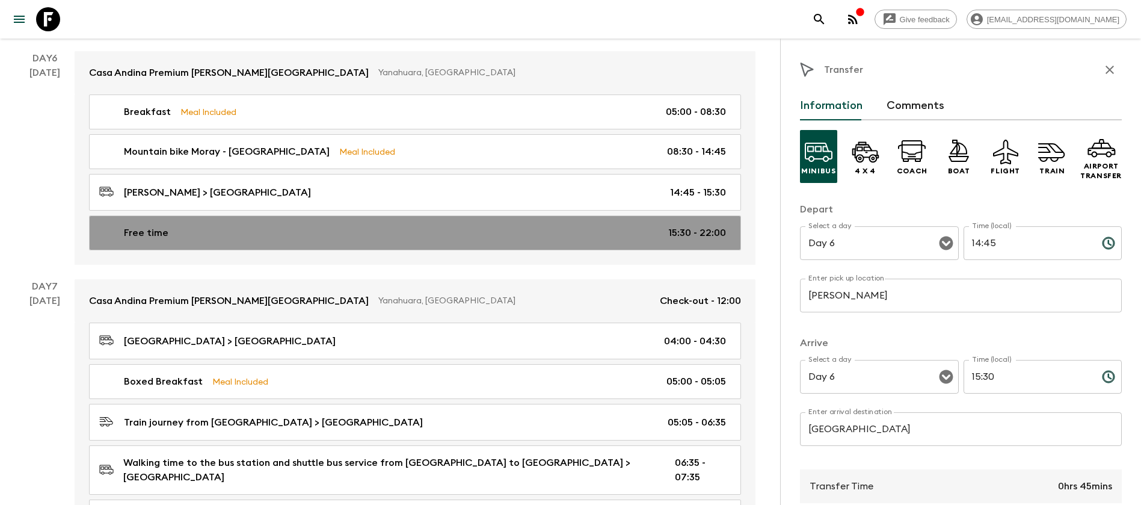
click at [443, 215] on link "Free time 15:30 - 22:00" at bounding box center [415, 232] width 652 height 35
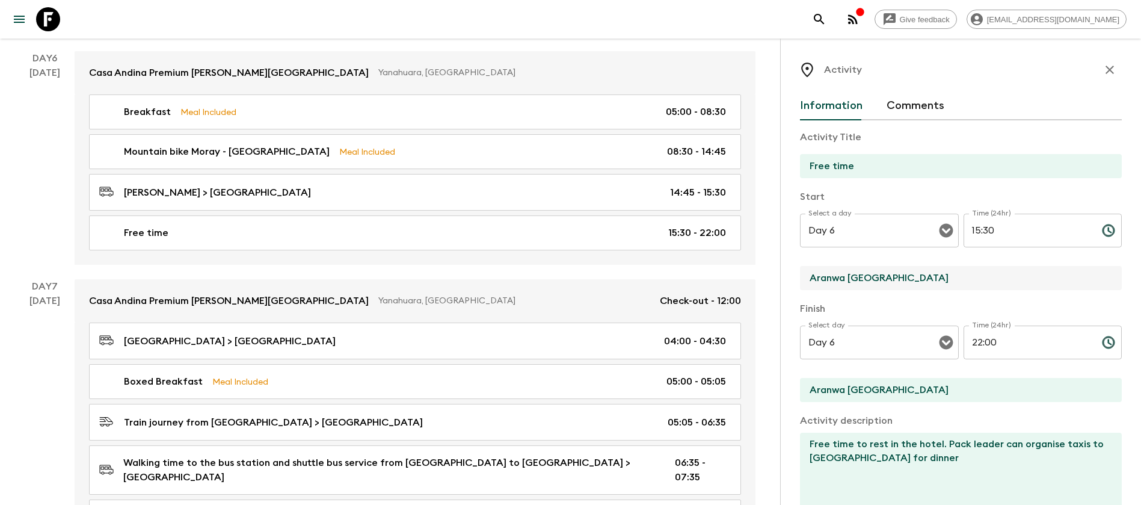
drag, startPoint x: 939, startPoint y: 282, endPoint x: 784, endPoint y: 282, distance: 155.8
click at [784, 282] on div "Activity Information Comments Activity Title Free time Start Select a day Day 6…" at bounding box center [960, 290] width 361 height 505
type input "Casa Andina Premium [GEOGRAPHIC_DATA]"
click at [1105, 67] on icon "button" at bounding box center [1109, 70] width 8 height 8
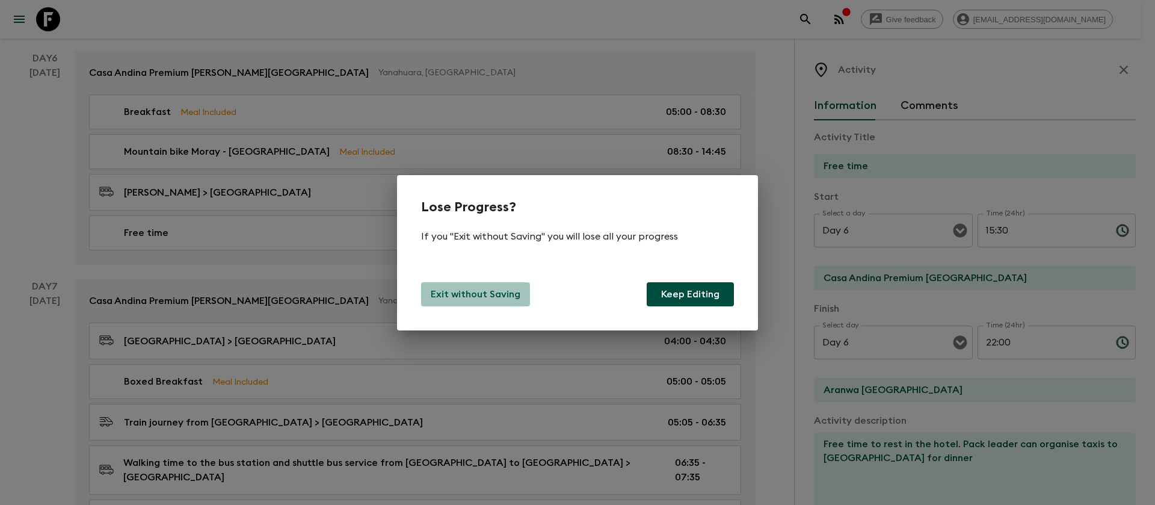
click at [509, 292] on p "Exit without Saving" at bounding box center [476, 294] width 90 height 14
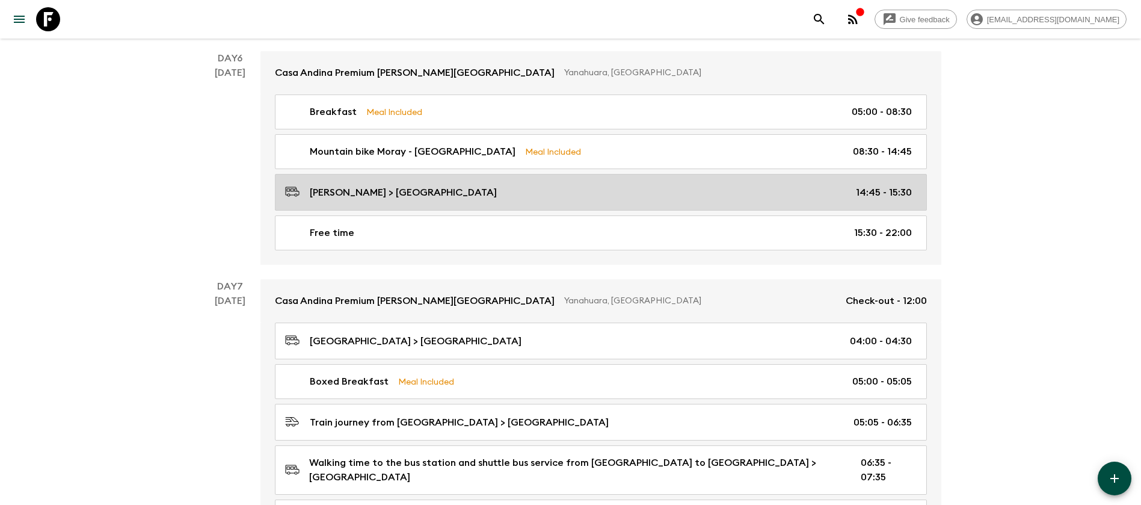
click at [450, 189] on link "[PERSON_NAME] > [GEOGRAPHIC_DATA] 14:45 - 15:30" at bounding box center [601, 192] width 652 height 37
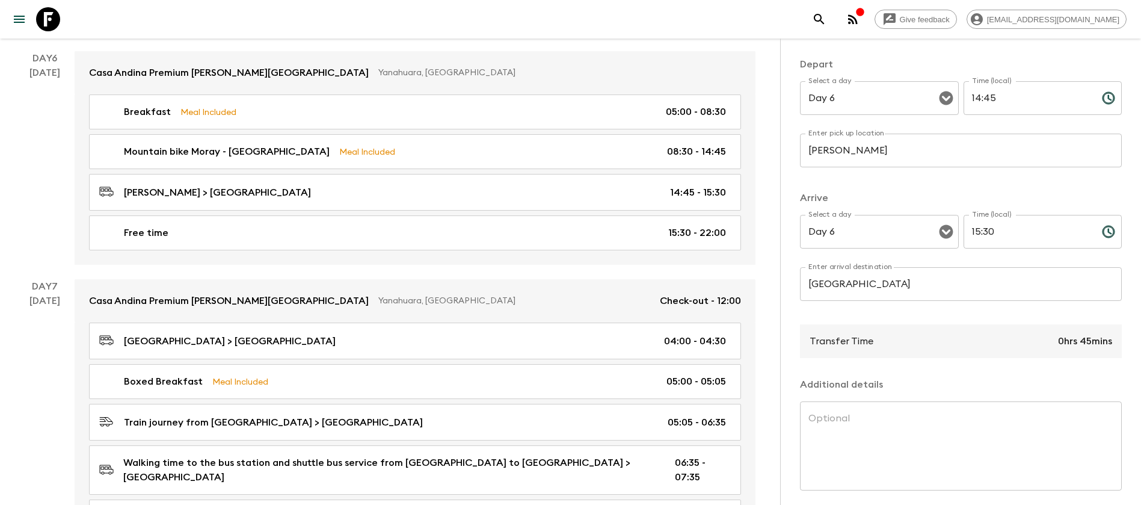
scroll to position [189, 0]
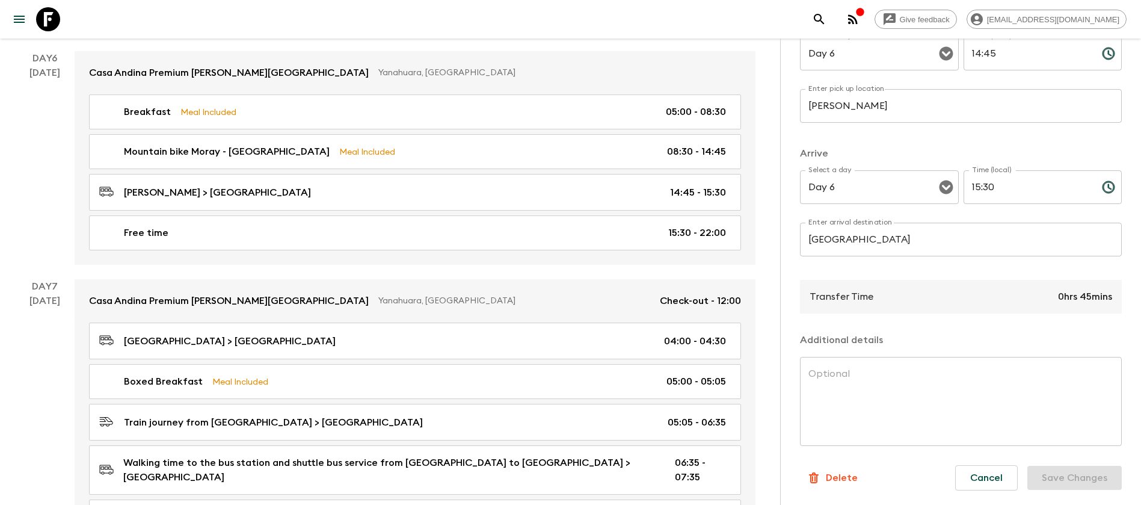
click at [918, 247] on input "[GEOGRAPHIC_DATA]" at bounding box center [961, 240] width 322 height 34
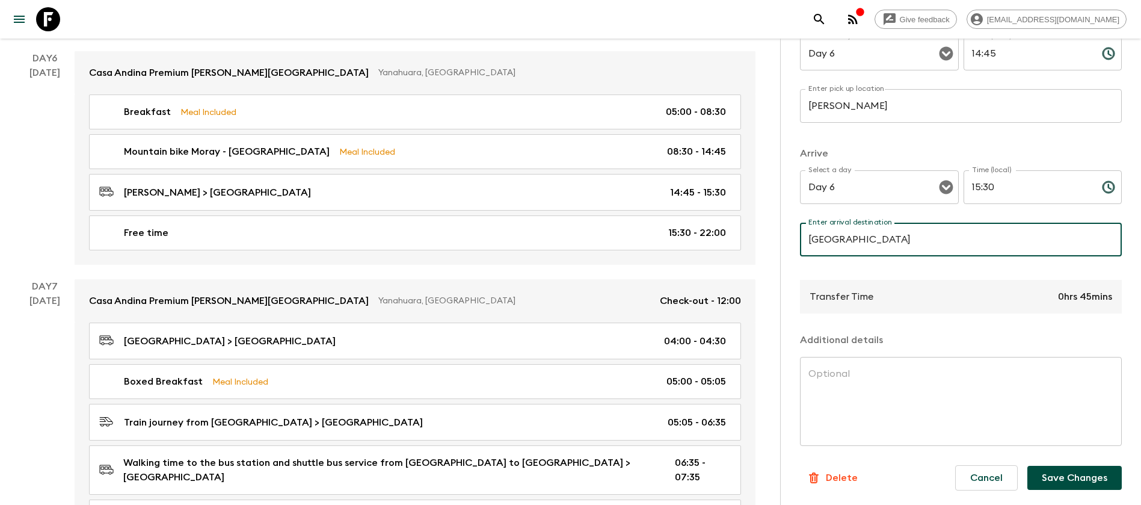
type input "[GEOGRAPHIC_DATA]"
click at [1049, 479] on button "Save Changes" at bounding box center [1074, 478] width 94 height 24
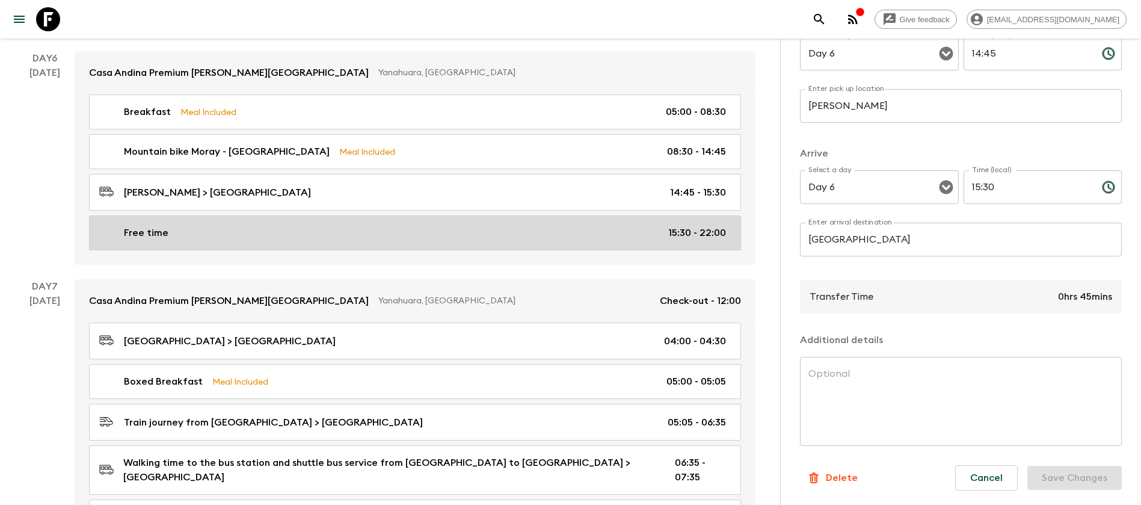
click at [416, 215] on link "Free time 15:30 - 22:00" at bounding box center [415, 232] width 652 height 35
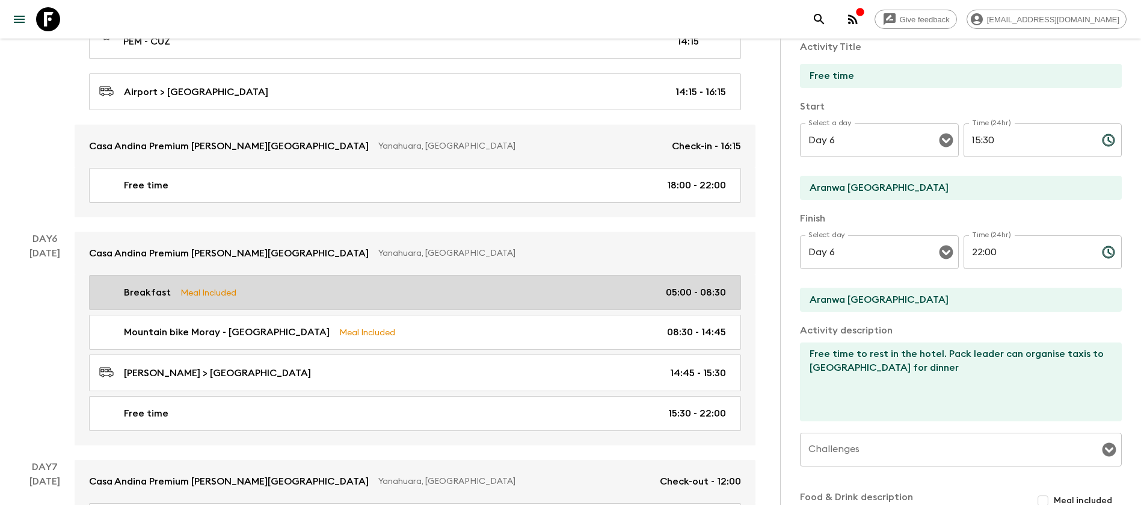
scroll to position [1534, 0]
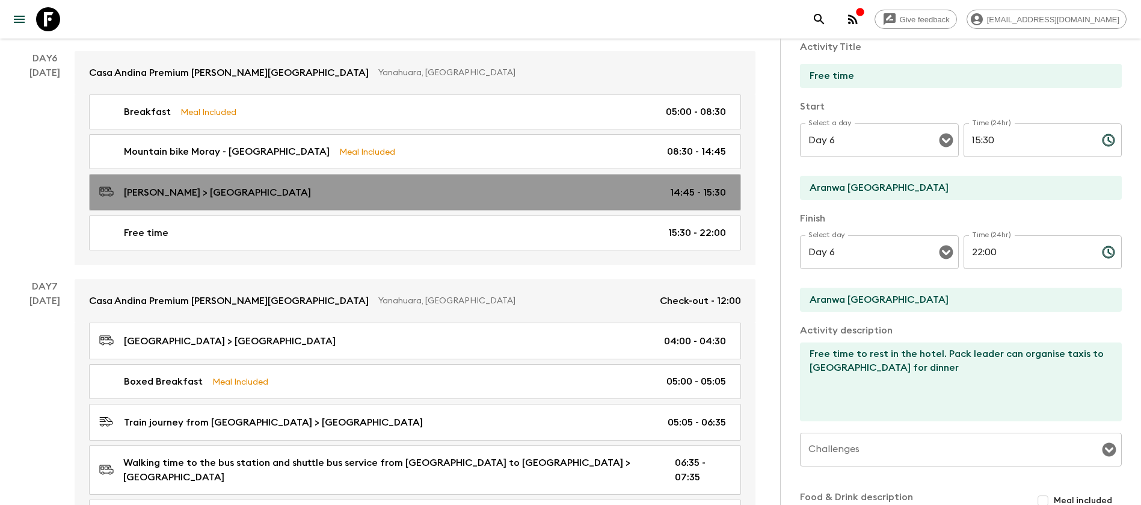
click at [269, 185] on p "[PERSON_NAME] > [GEOGRAPHIC_DATA]" at bounding box center [217, 192] width 187 height 14
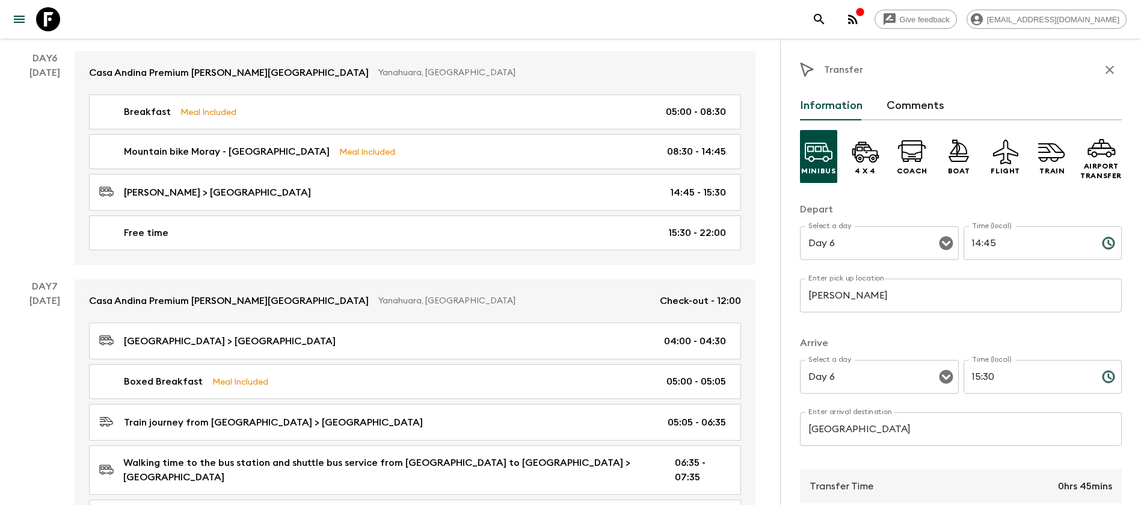
click at [1102, 66] on icon "button" at bounding box center [1109, 70] width 14 height 14
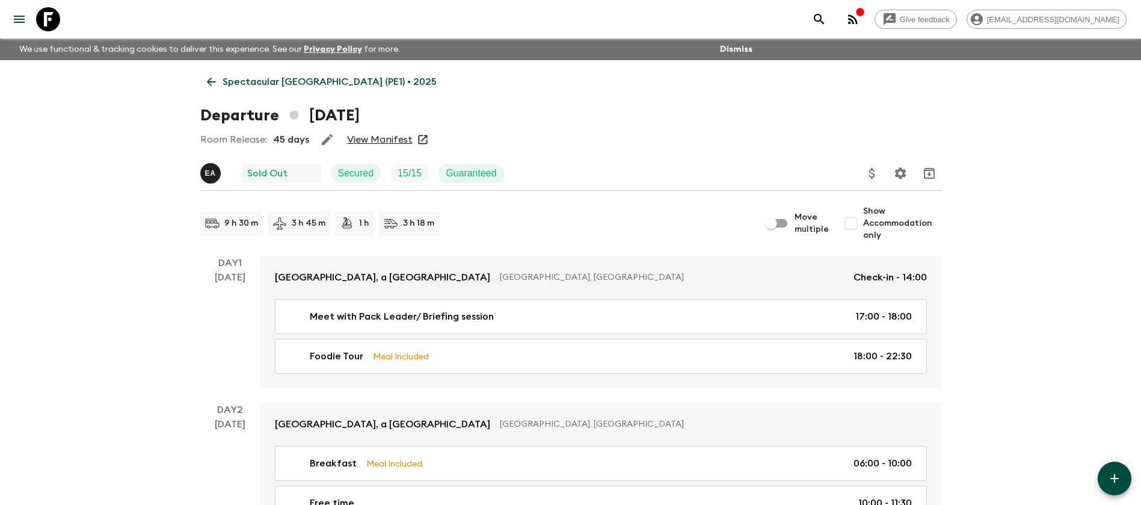
click at [237, 78] on p "Spectacular [GEOGRAPHIC_DATA] (PE1) • 2025" at bounding box center [330, 82] width 214 height 14
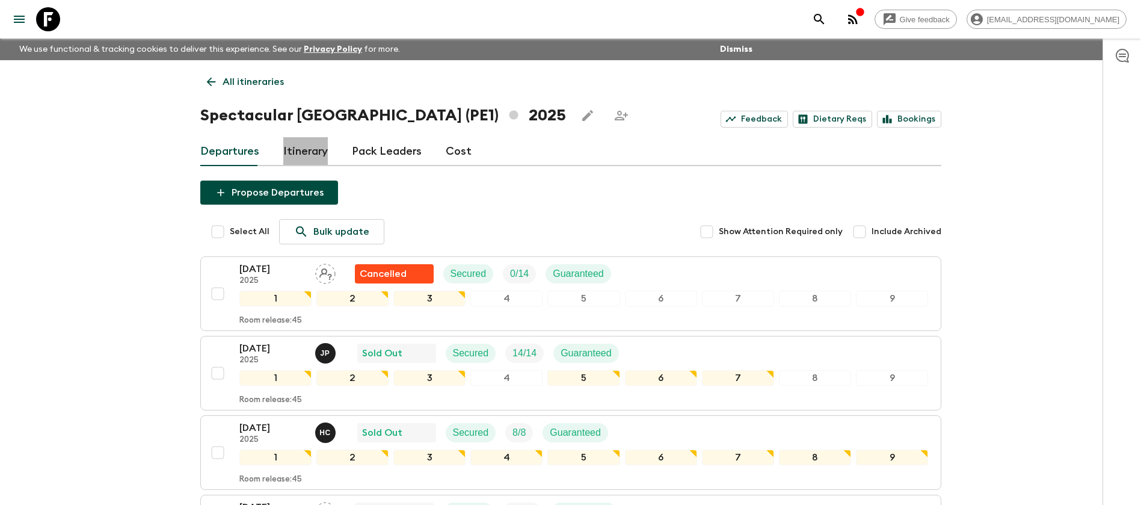
click at [310, 153] on link "Itinerary" at bounding box center [305, 151] width 45 height 29
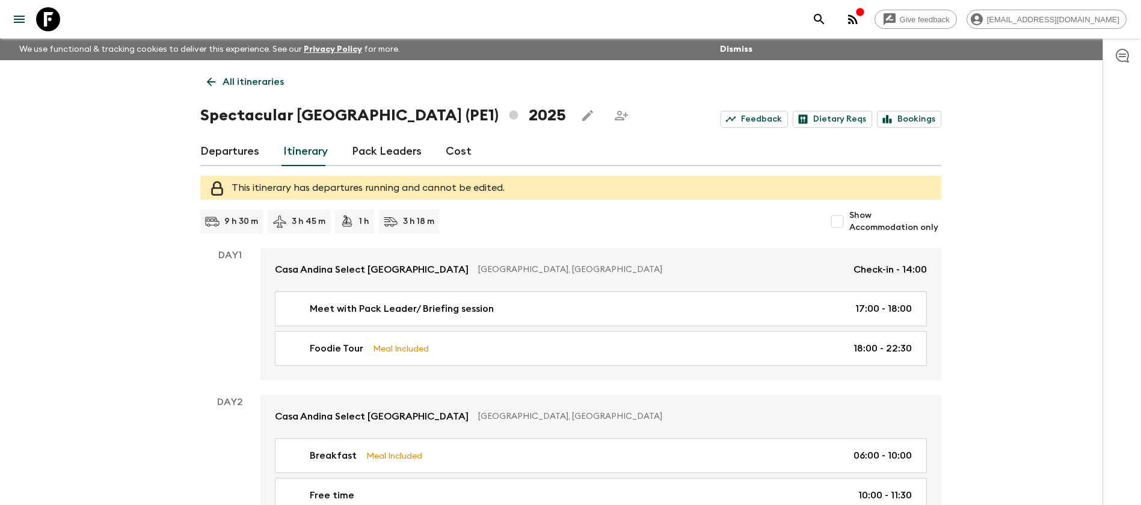
click at [377, 145] on link "Pack Leaders" at bounding box center [387, 151] width 70 height 29
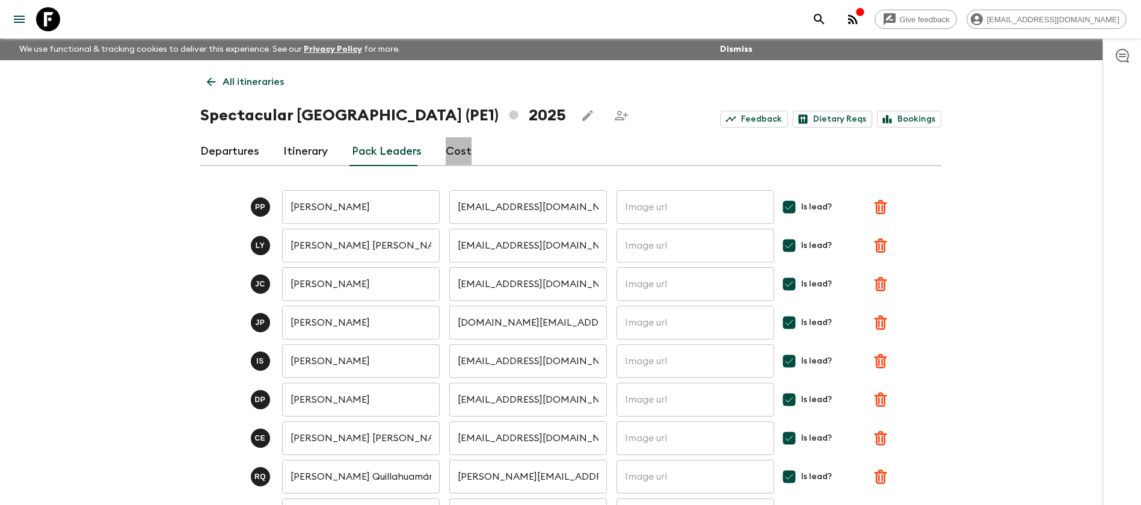
click at [458, 148] on link "Cost" at bounding box center [459, 151] width 26 height 29
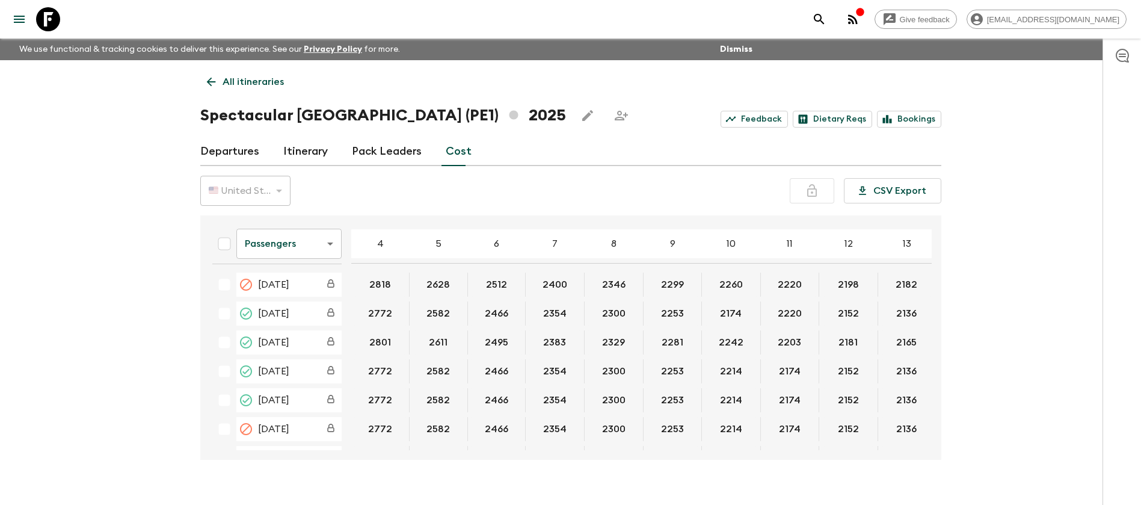
click at [300, 152] on link "Itinerary" at bounding box center [305, 151] width 45 height 29
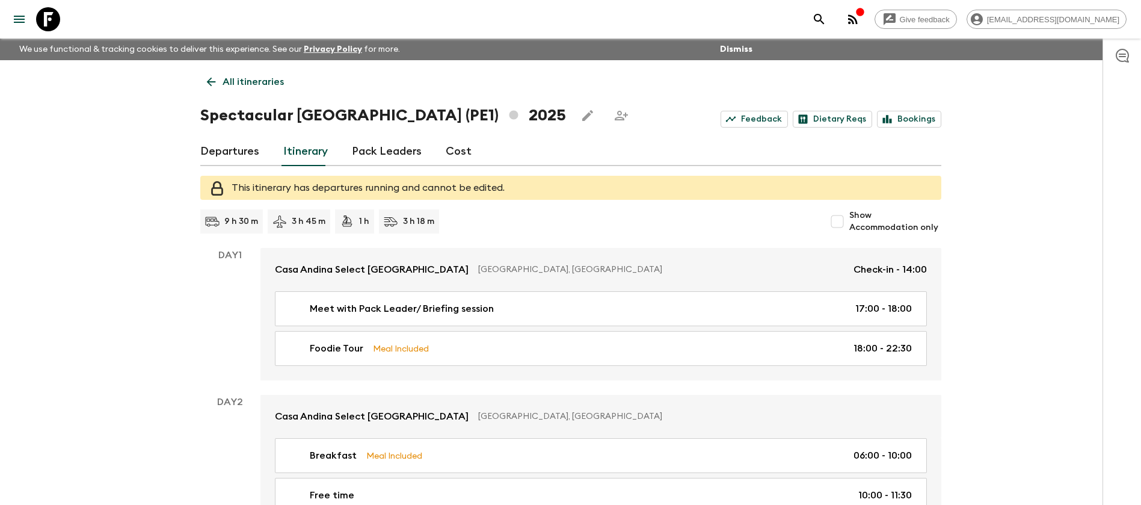
click at [242, 145] on link "Departures" at bounding box center [229, 151] width 59 height 29
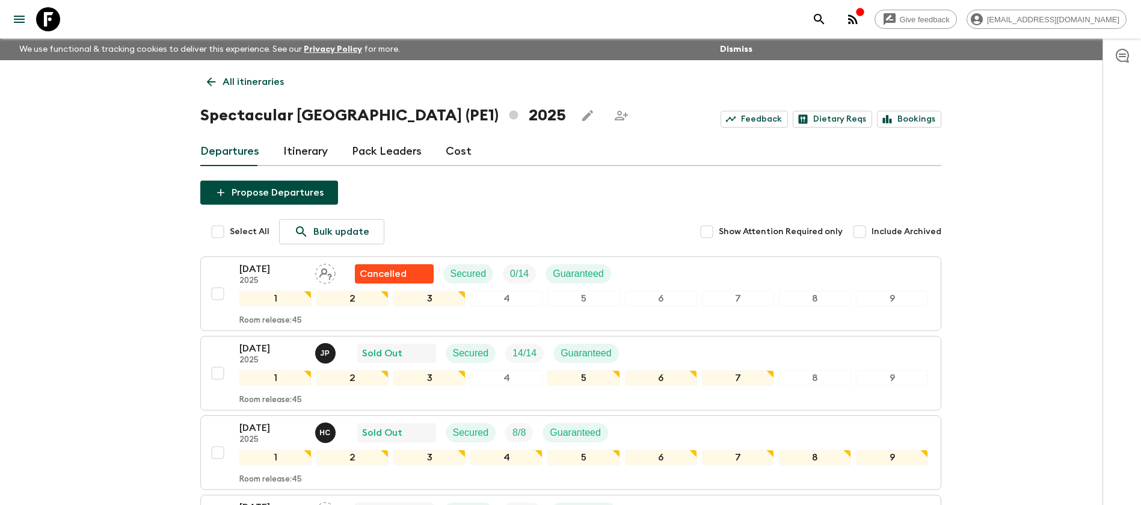
click at [245, 81] on p "All itineraries" at bounding box center [253, 82] width 61 height 14
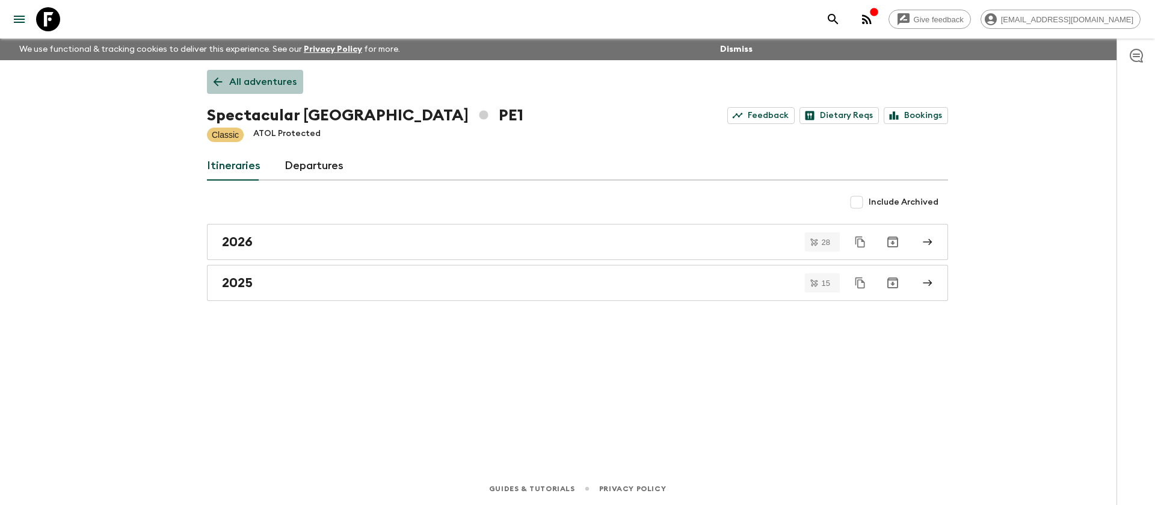
click at [253, 78] on p "All adventures" at bounding box center [262, 82] width 67 height 14
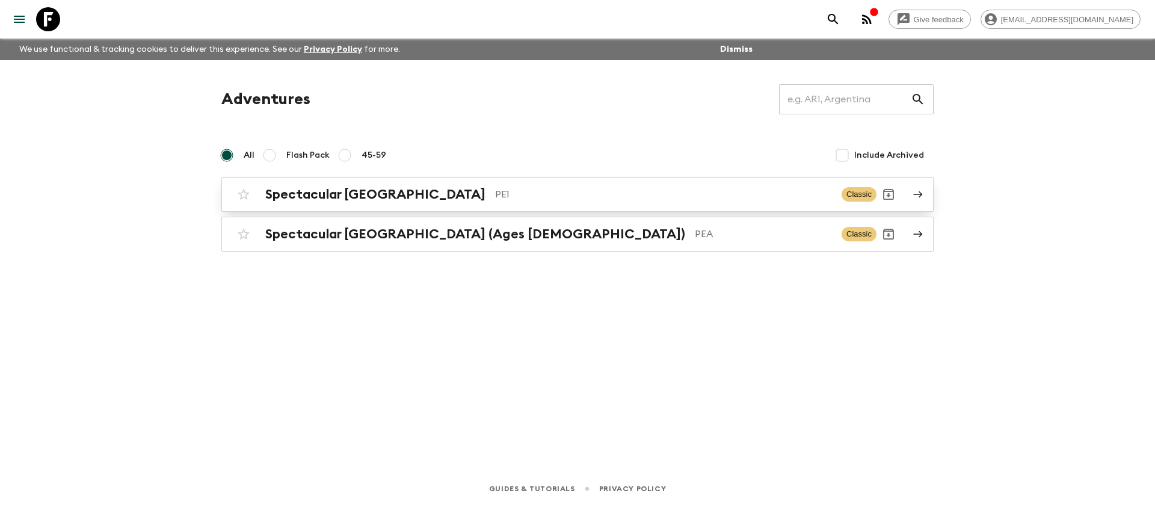
click at [366, 193] on h2 "Spectacular [GEOGRAPHIC_DATA]" at bounding box center [375, 194] width 220 height 16
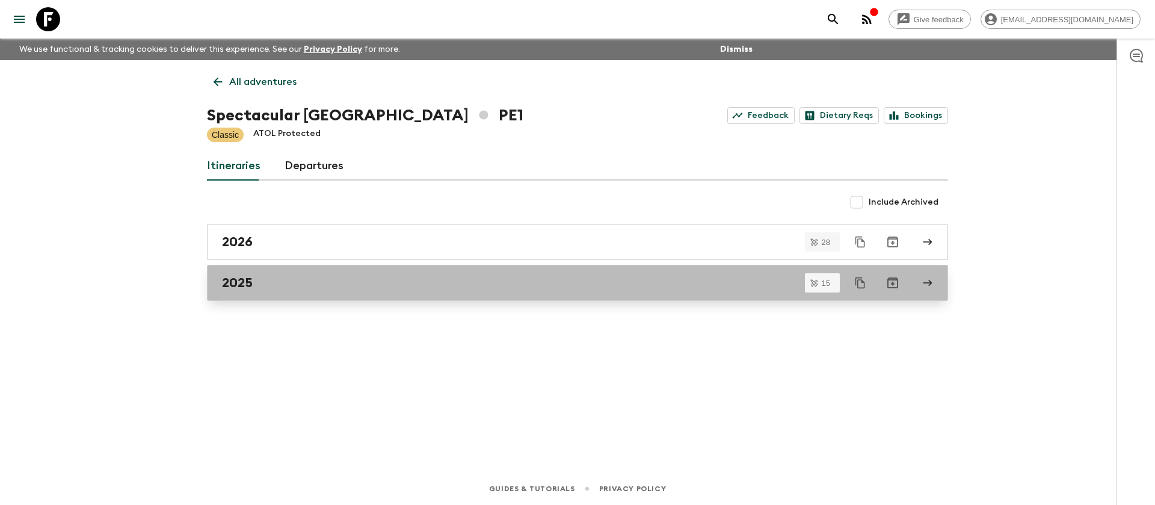
click at [289, 282] on div "2025" at bounding box center [566, 283] width 688 height 16
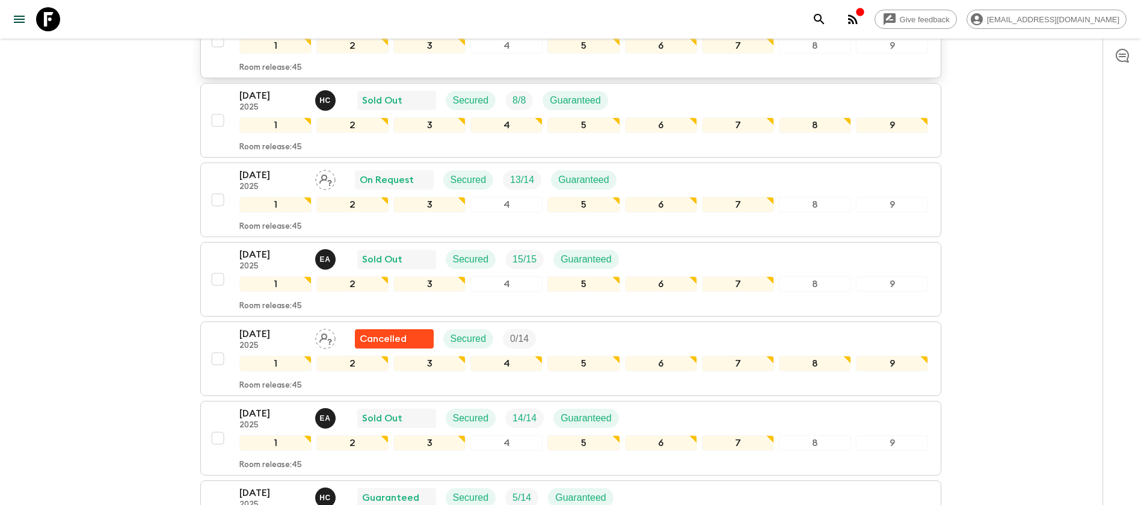
scroll to position [361, 0]
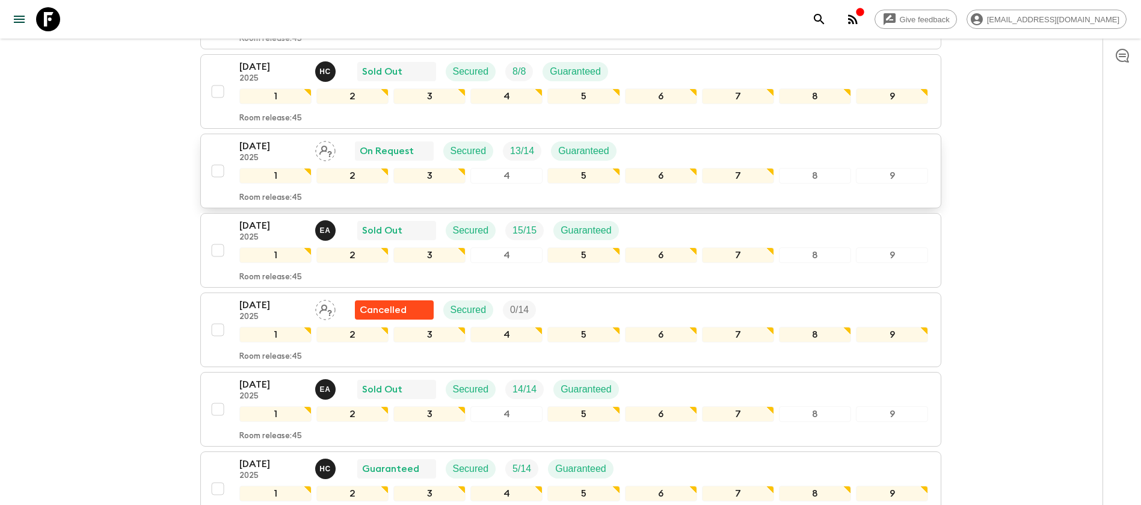
click at [695, 148] on div "[DATE] 2025 On Request Secured 13 / 14 Guaranteed" at bounding box center [583, 151] width 689 height 24
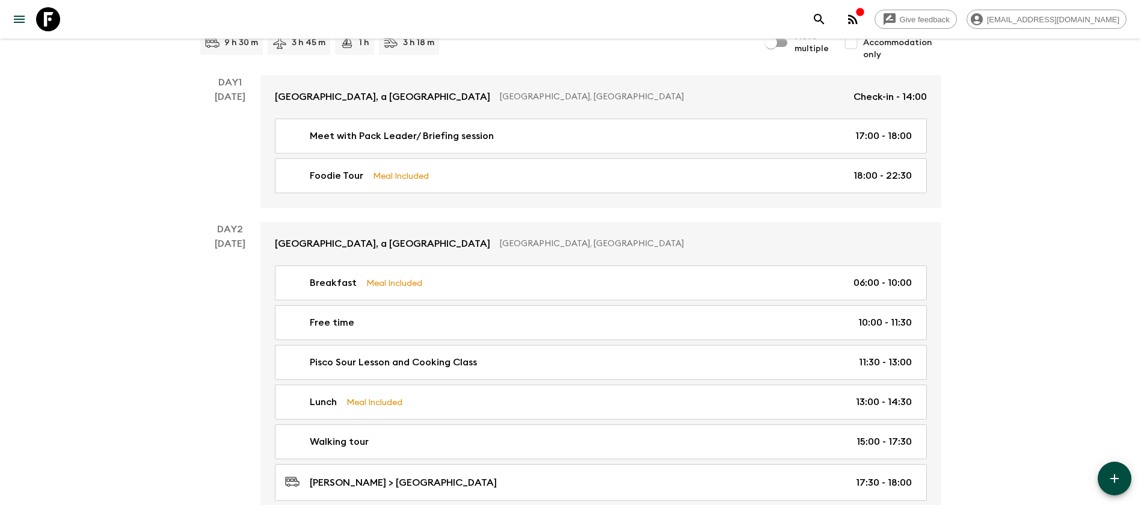
scroll to position [90, 0]
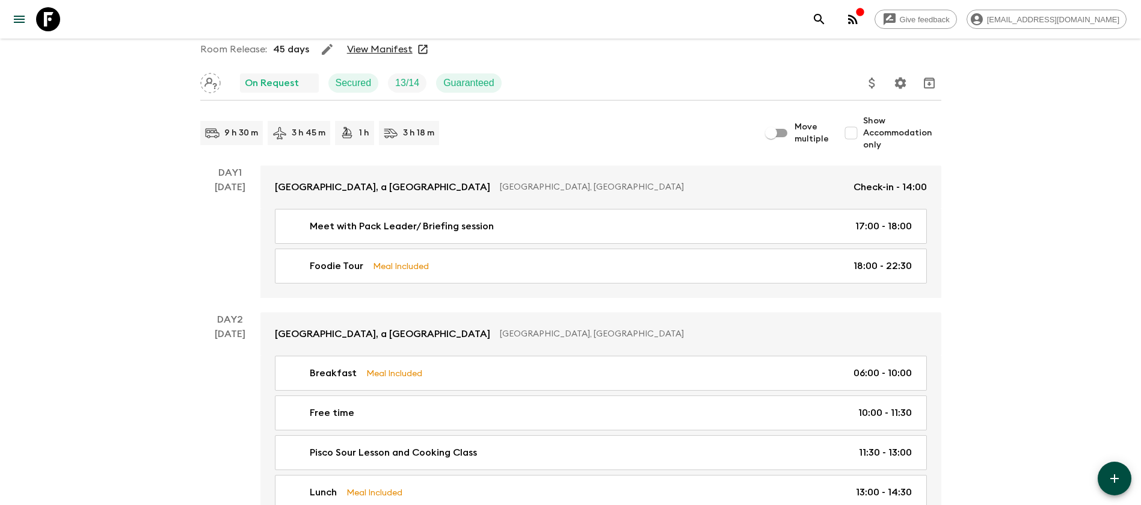
click at [396, 50] on link "View Manifest" at bounding box center [380, 49] width 66 height 12
